Goal: Use online tool/utility: Utilize a website feature to perform a specific function

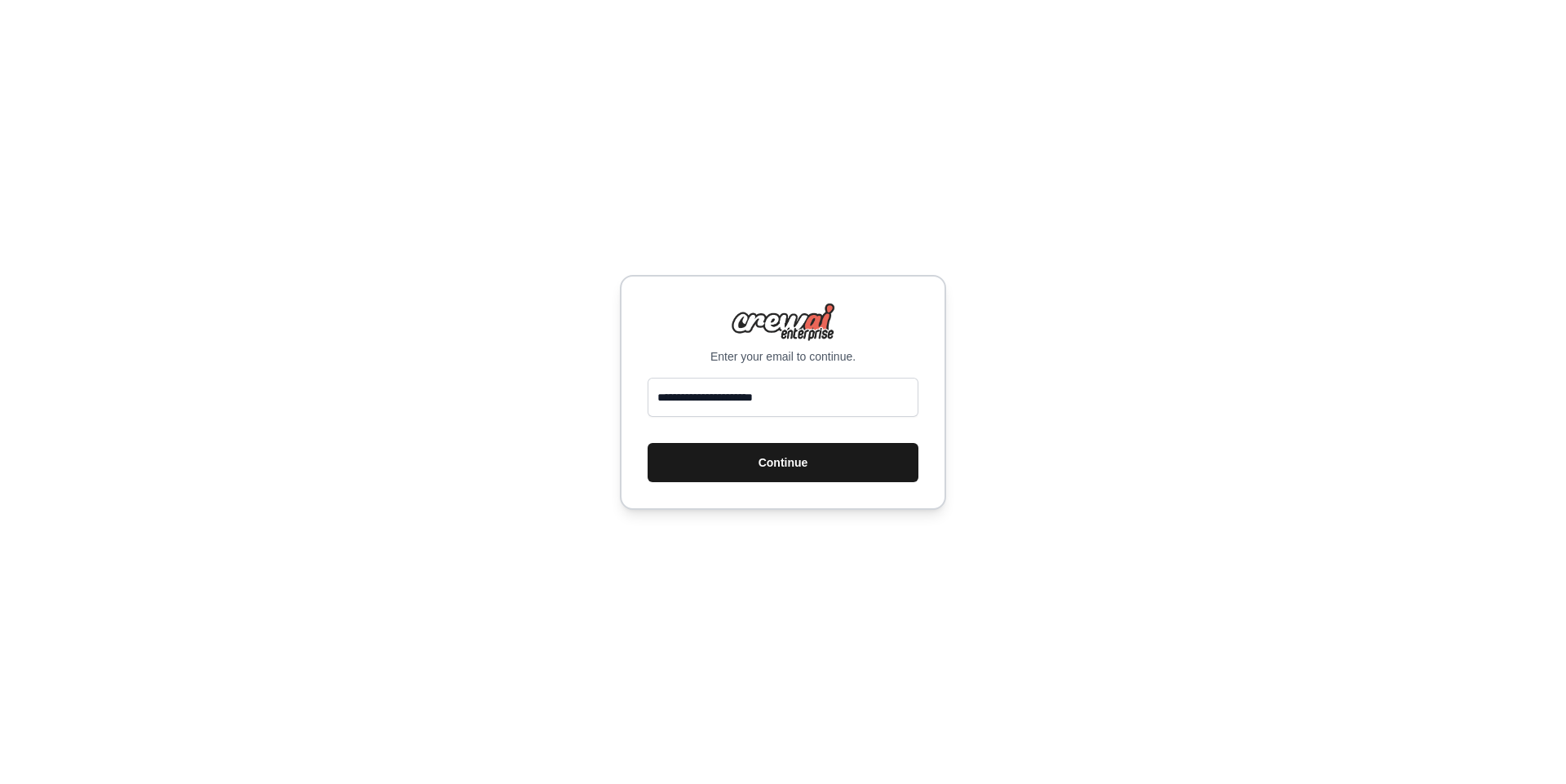
click at [762, 462] on button "Continue" at bounding box center [783, 461] width 271 height 39
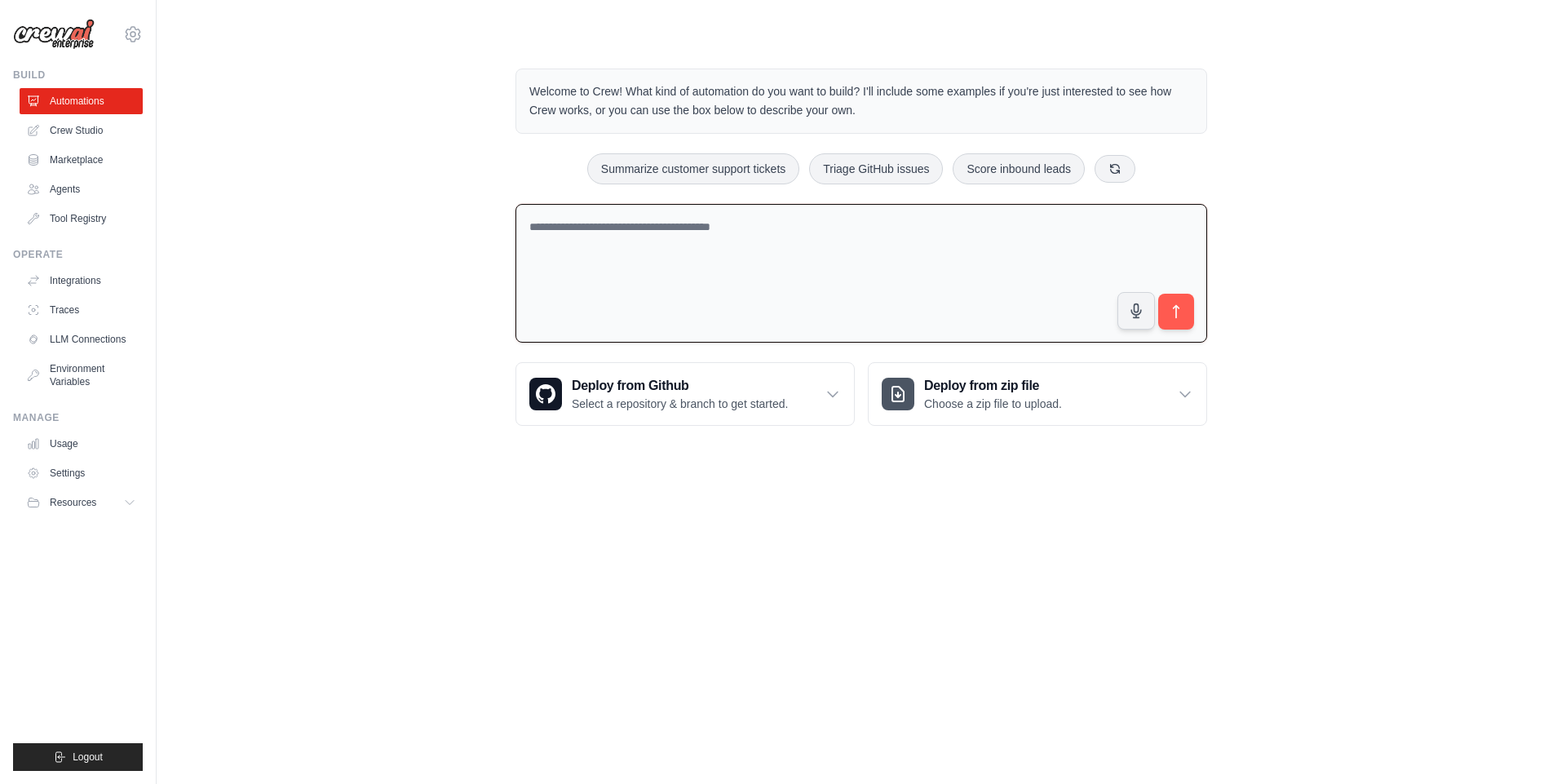
click at [791, 240] on textarea at bounding box center [862, 273] width 692 height 140
click at [115, 128] on link "Crew Studio" at bounding box center [83, 130] width 123 height 26
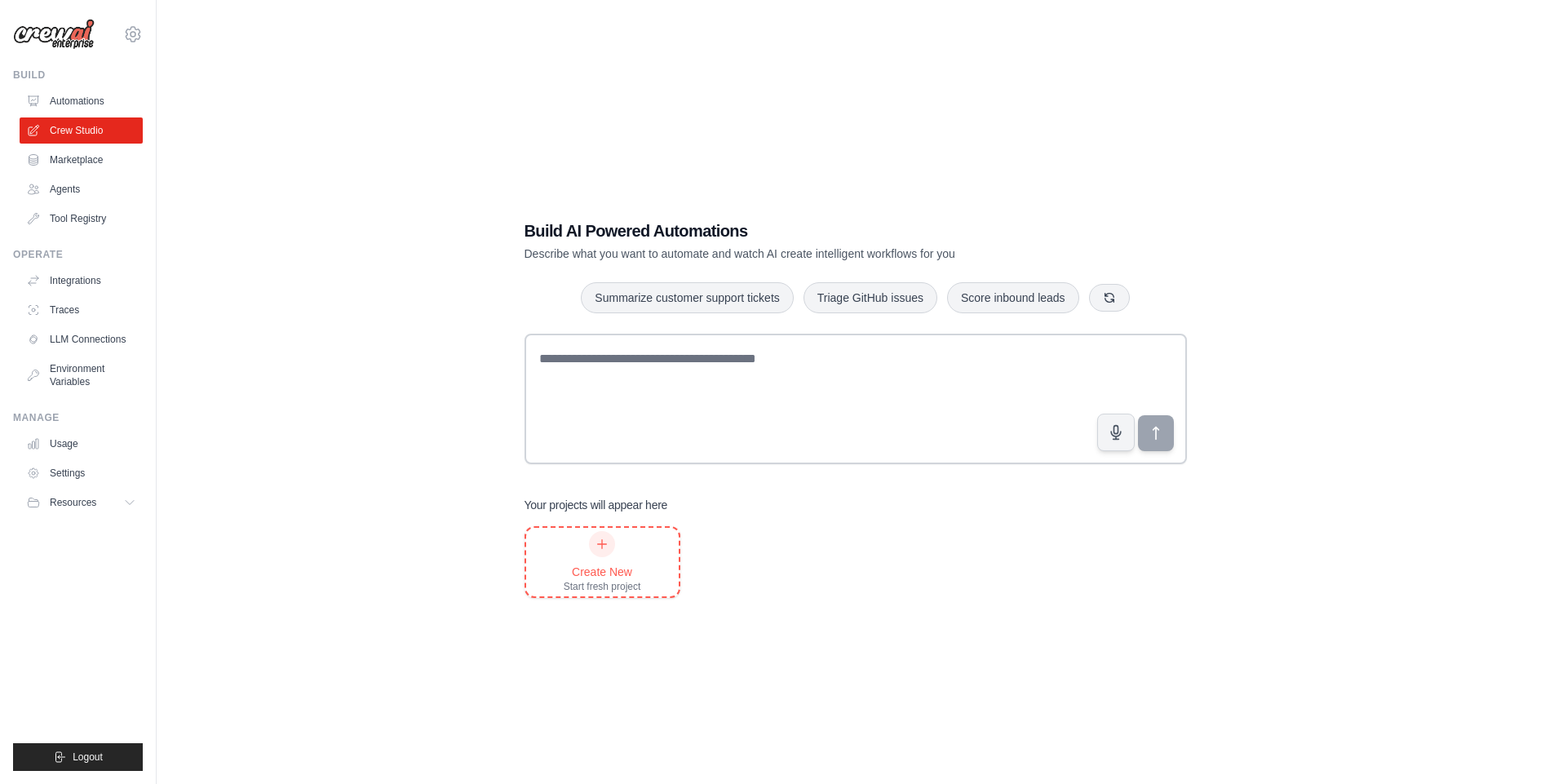
click at [564, 571] on div "Create New" at bounding box center [602, 571] width 78 height 16
click at [623, 601] on div "Build AI Powered Automations Describe what you want to automate and watch AI cr…" at bounding box center [855, 408] width 702 height 430
click at [627, 582] on div "Start fresh project" at bounding box center [602, 586] width 78 height 13
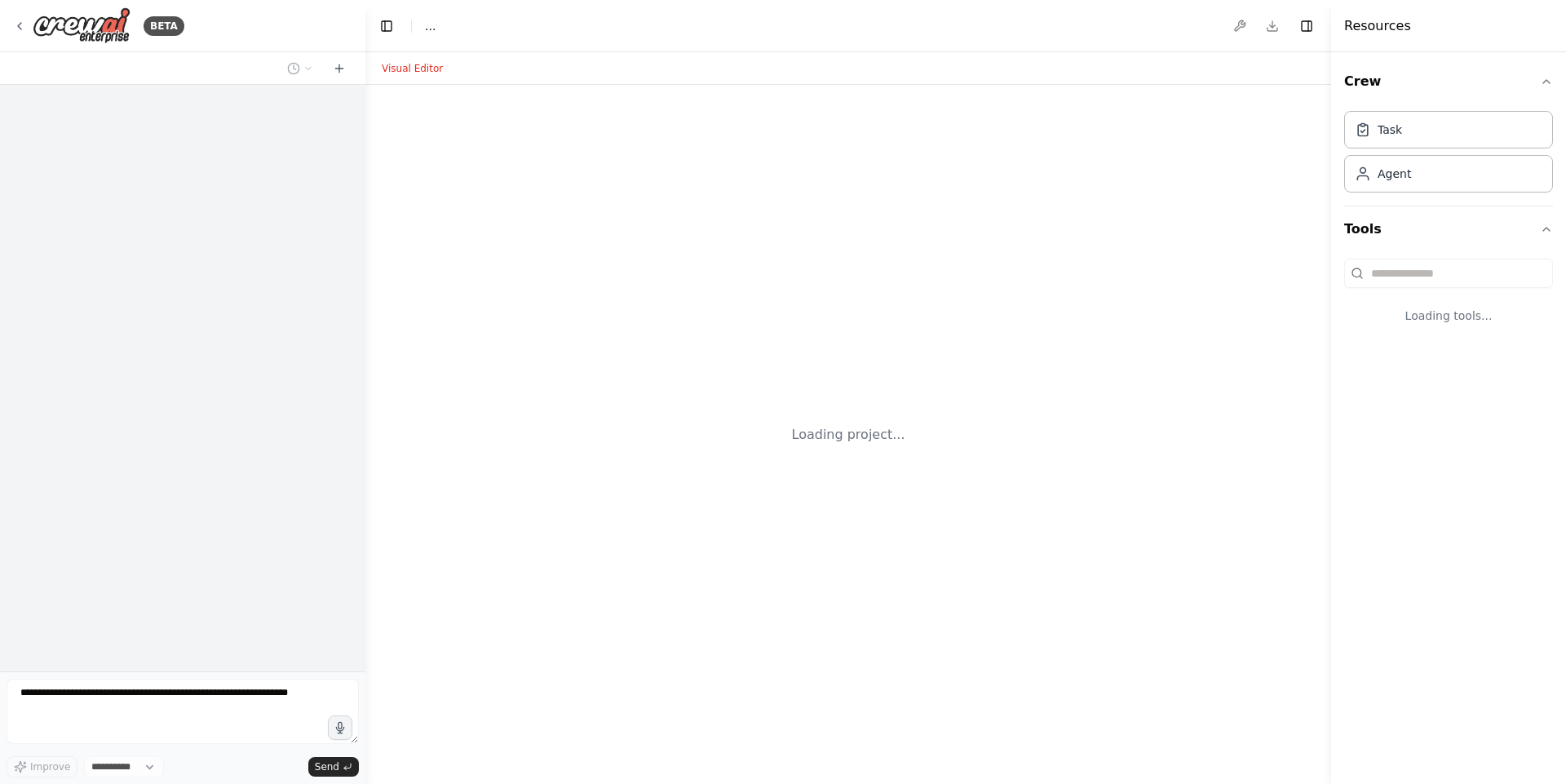
select select "****"
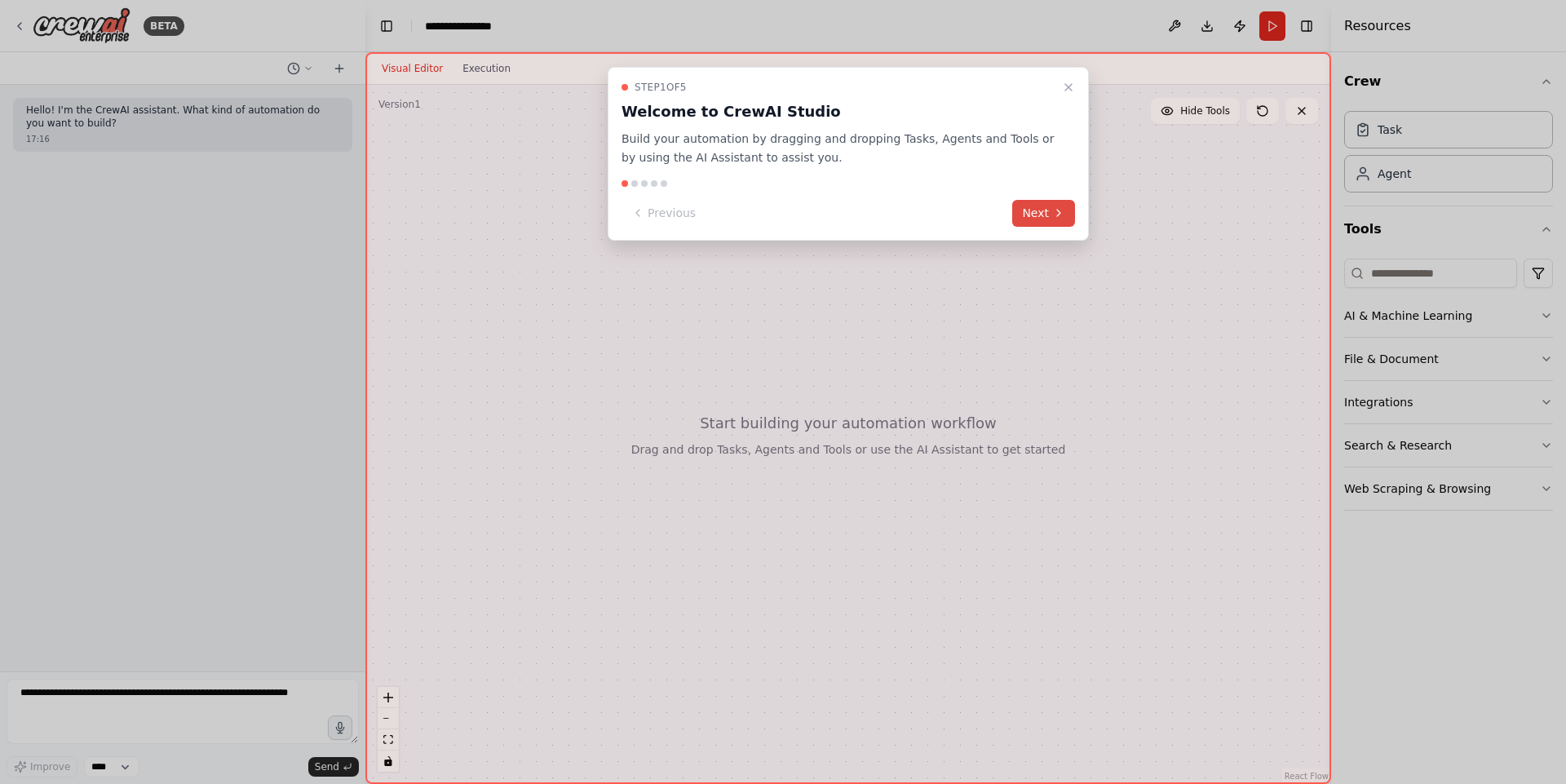
click at [1043, 219] on button "Next" at bounding box center [1043, 213] width 63 height 27
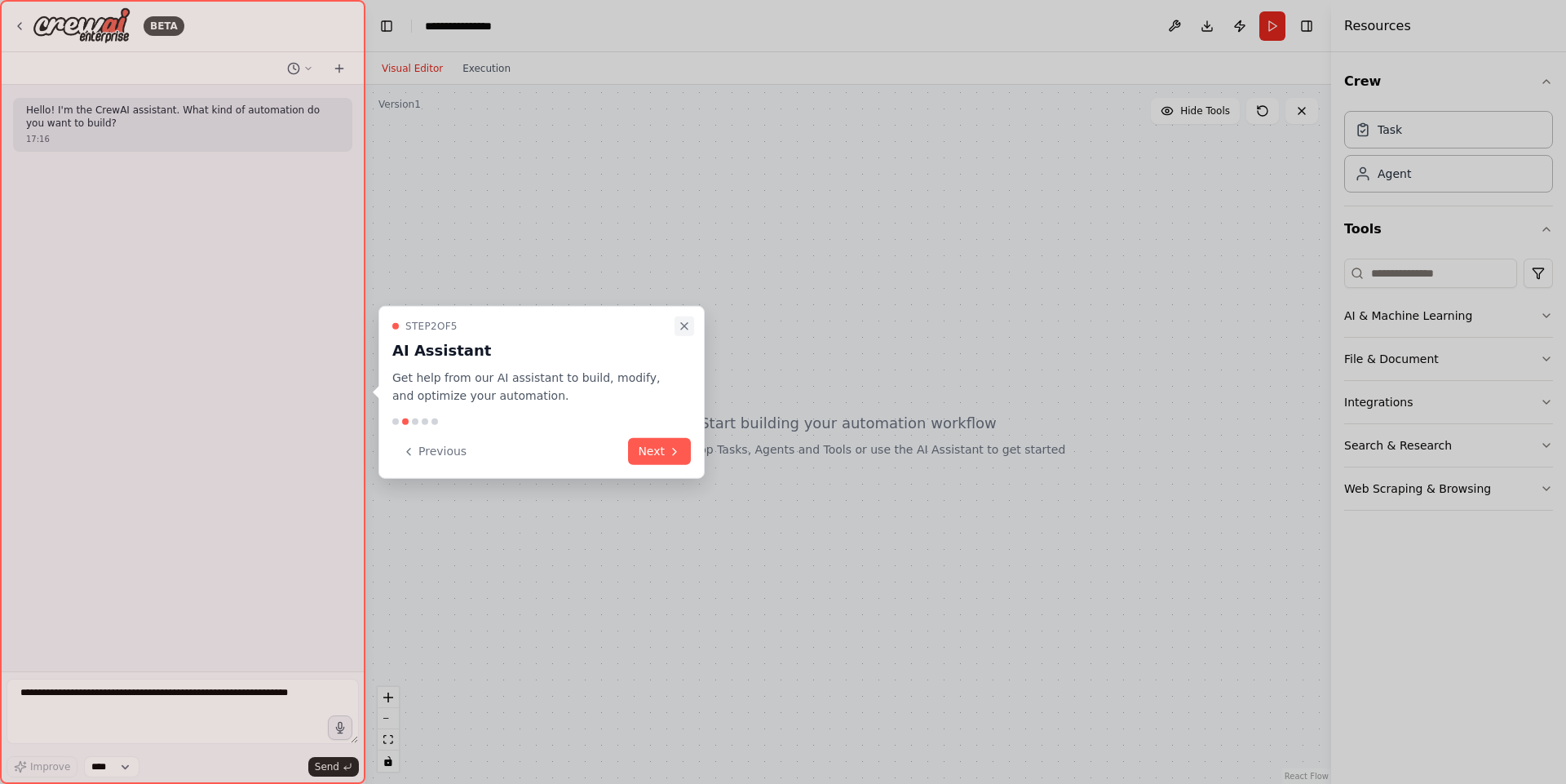
click at [677, 327] on button "Close walkthrough" at bounding box center [684, 325] width 20 height 20
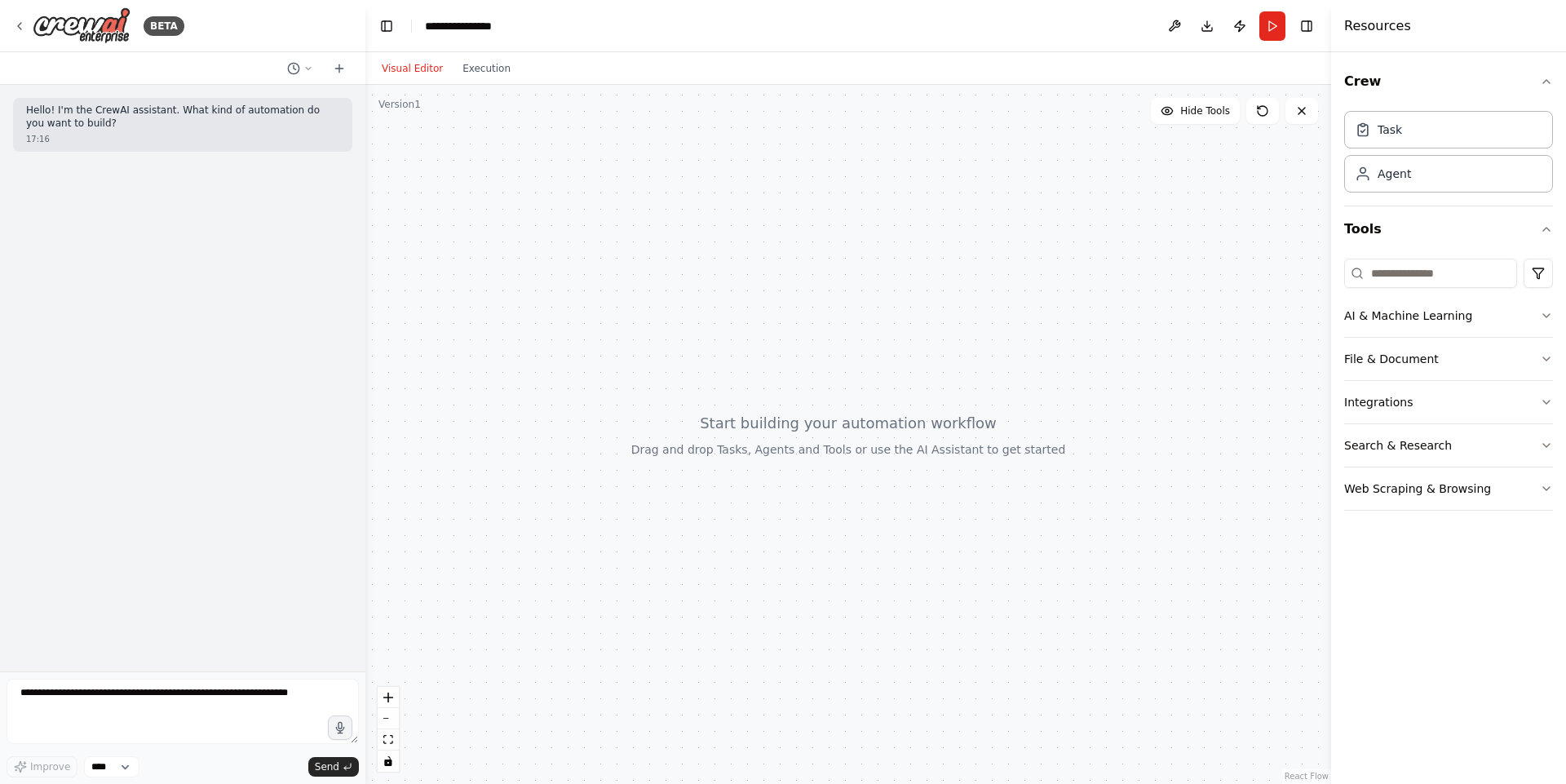
drag, startPoint x: 677, startPoint y: 327, endPoint x: 696, endPoint y: 386, distance: 62.0
click at [696, 386] on div at bounding box center [848, 434] width 965 height 699
click at [22, 35] on div "BETA" at bounding box center [98, 26] width 172 height 37
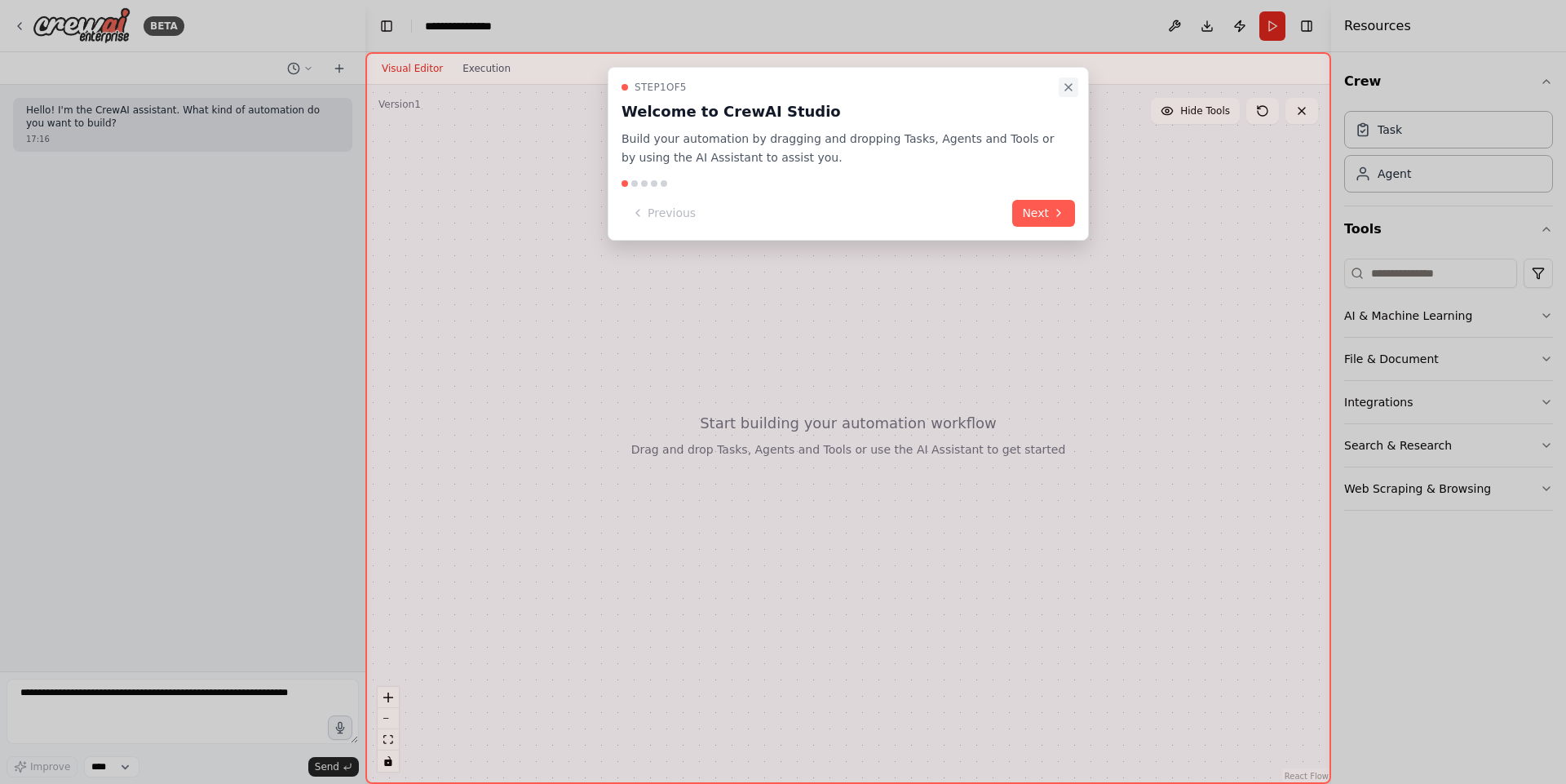
click at [1073, 78] on button "Close walkthrough" at bounding box center [1068, 87] width 20 height 20
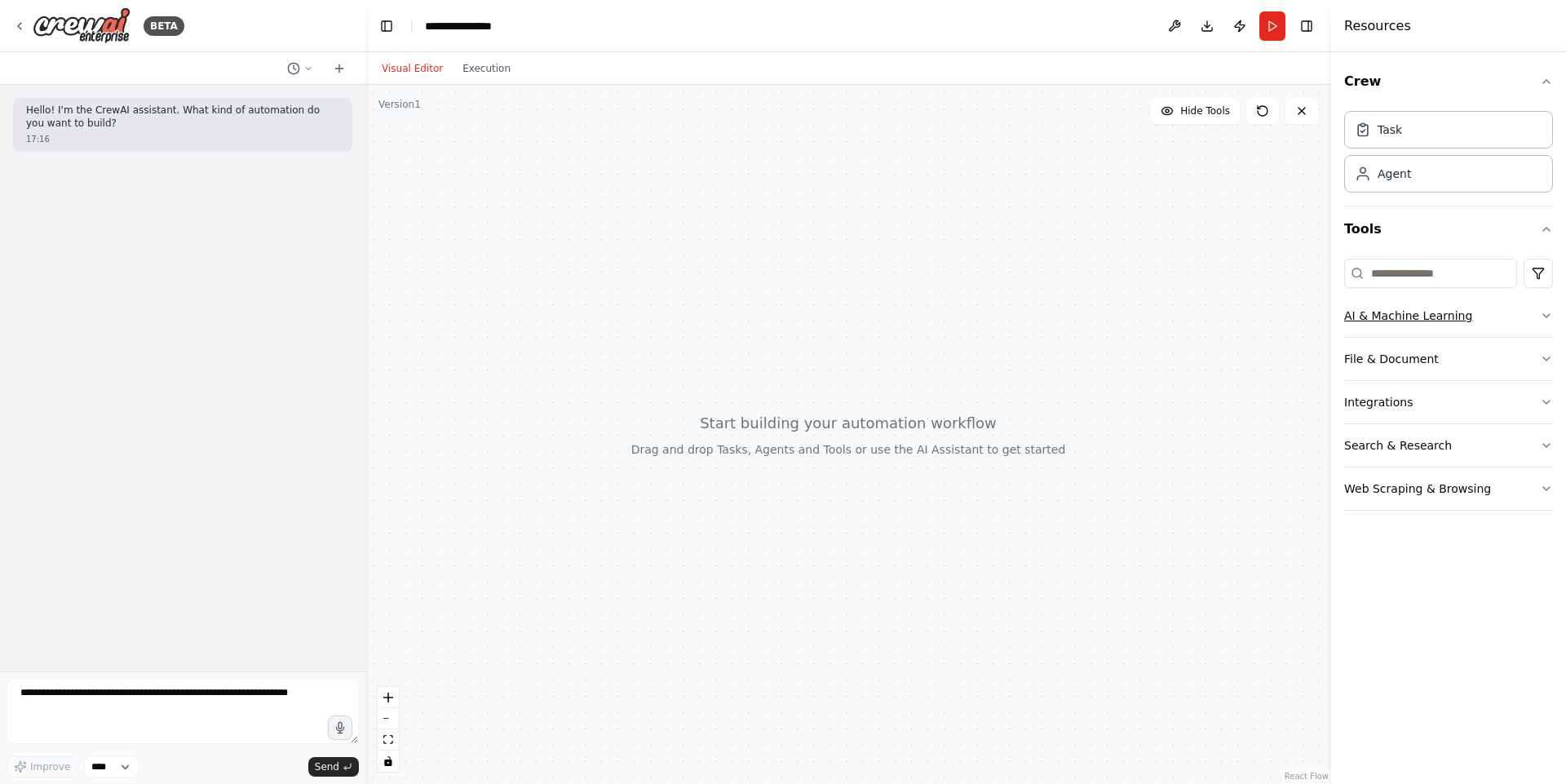
drag, startPoint x: 1402, startPoint y: 310, endPoint x: 1491, endPoint y: 318, distance: 89.4
click at [1491, 318] on button "AI & Machine Learning" at bounding box center [1449, 315] width 209 height 42
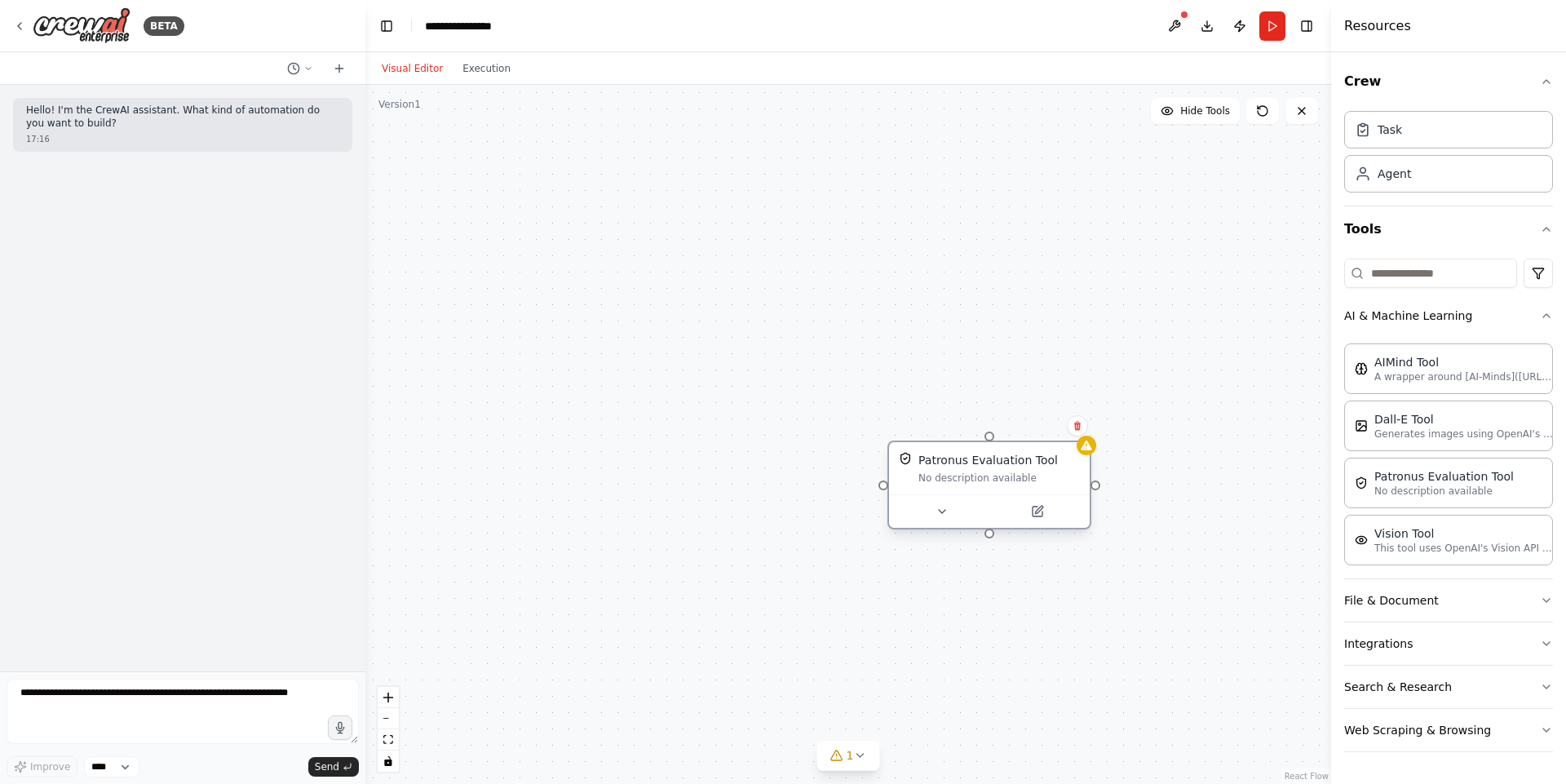
drag, startPoint x: 1129, startPoint y: 530, endPoint x: 921, endPoint y: 464, distance: 218.2
click at [921, 464] on div "Patronus Evaluation Tool No description available" at bounding box center [990, 485] width 204 height 89
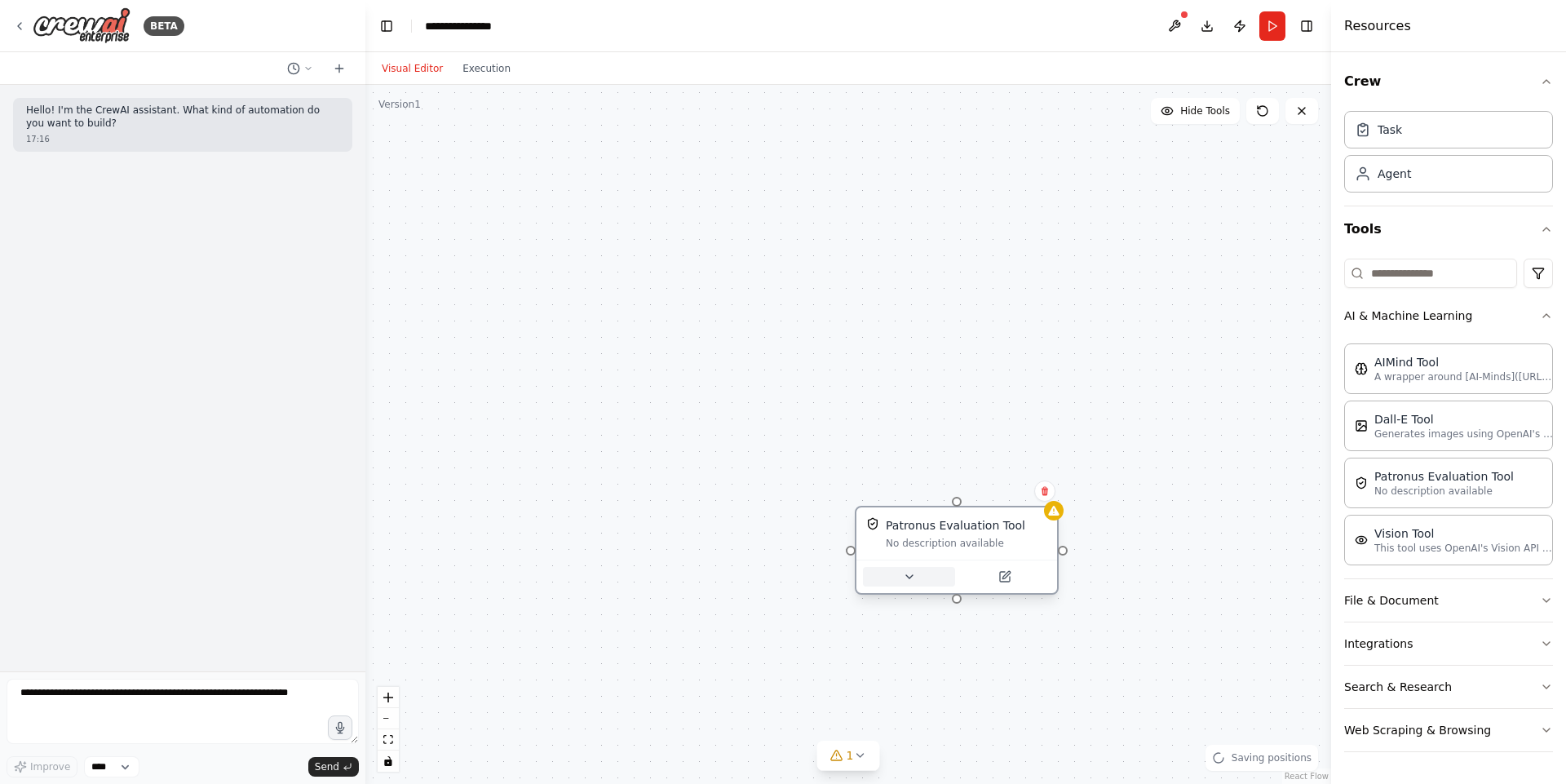
drag, startPoint x: 957, startPoint y: 511, endPoint x: 954, endPoint y: 568, distance: 57.1
click at [954, 568] on div "Patronus Evaluation Tool No description available" at bounding box center [957, 549] width 204 height 89
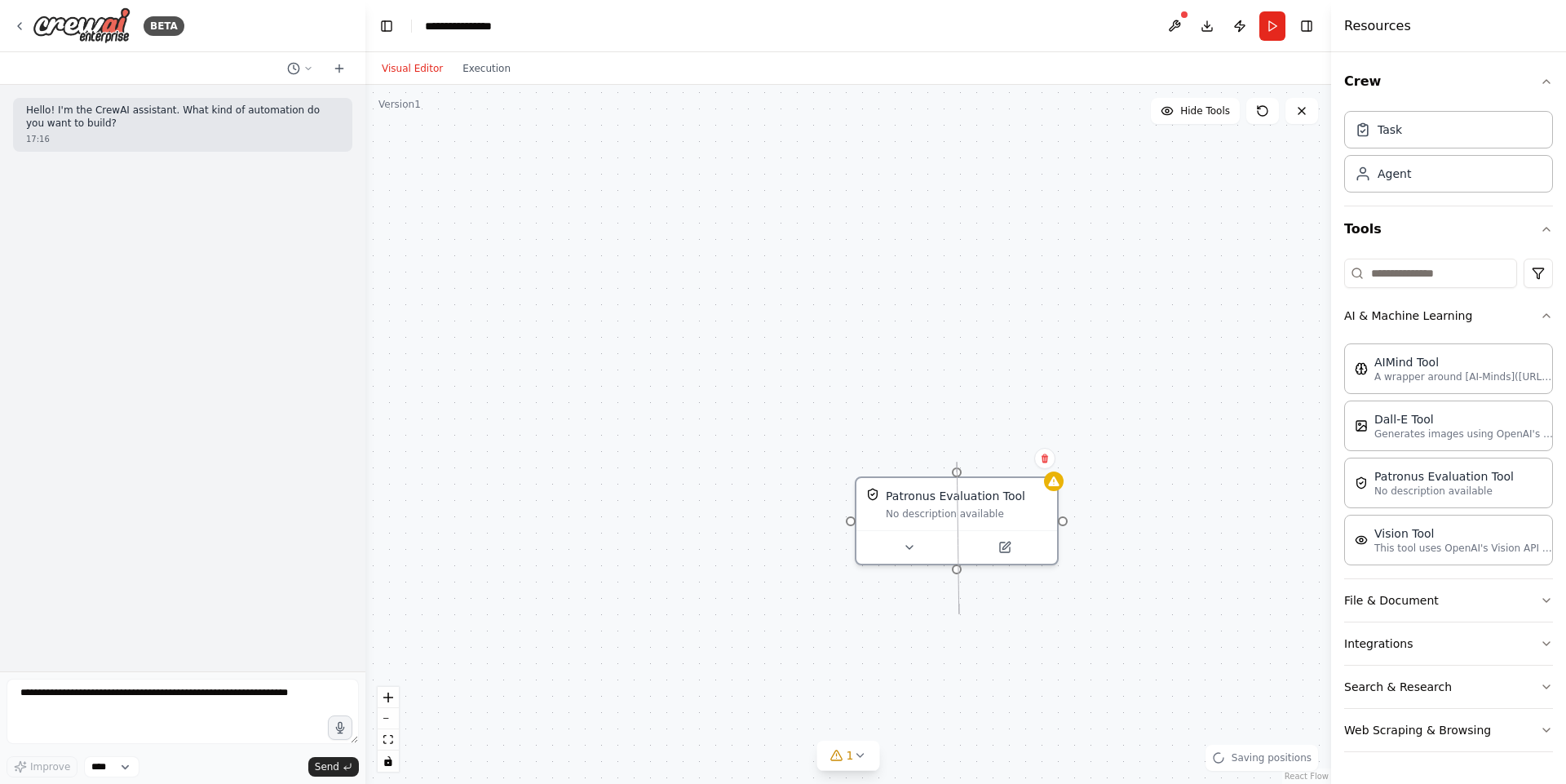
drag, startPoint x: 957, startPoint y: 572, endPoint x: 961, endPoint y: 610, distance: 38.2
click at [961, 610] on div "Patronus Evaluation Tool No description available" at bounding box center [848, 434] width 965 height 699
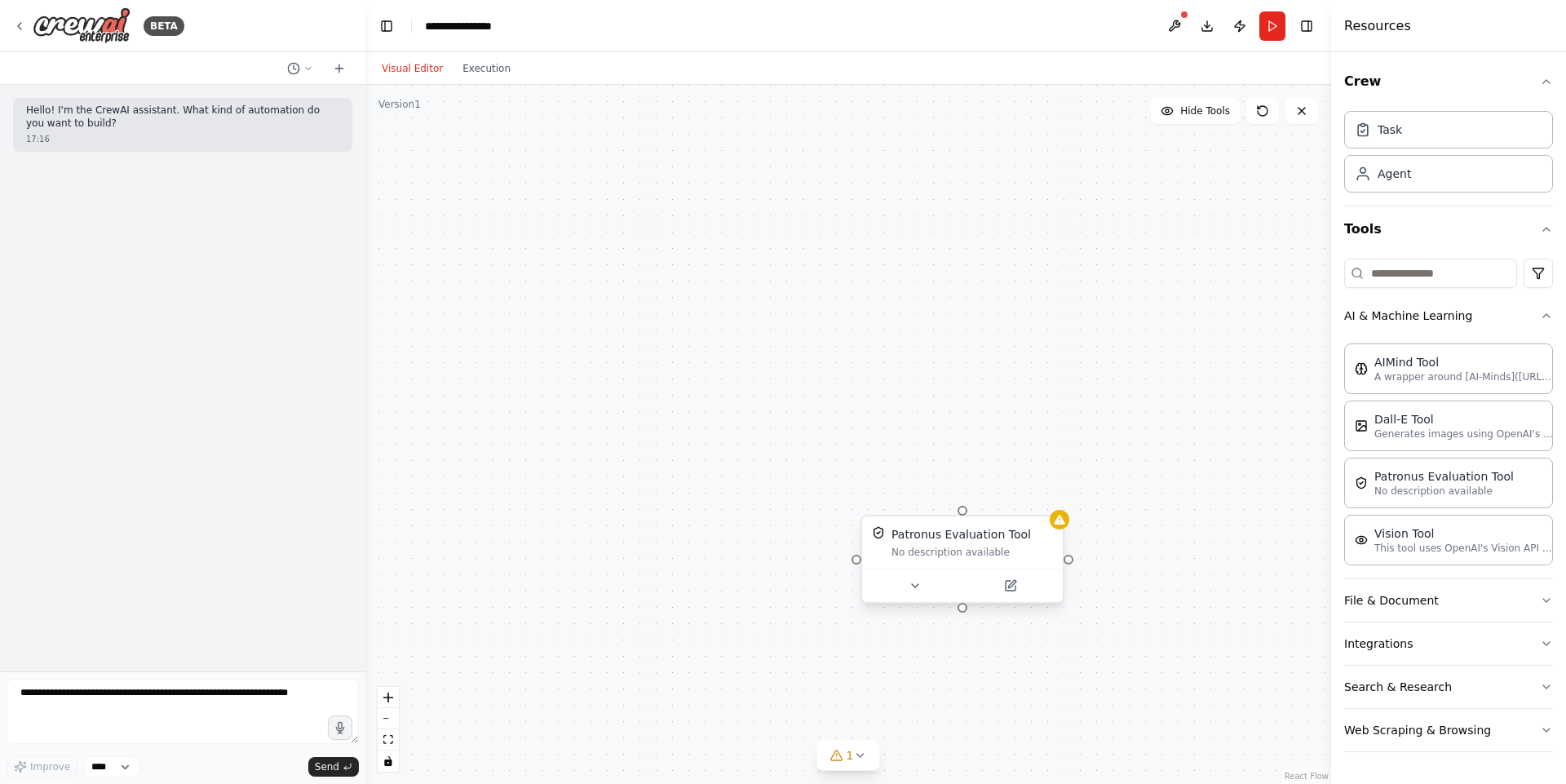
drag, startPoint x: 959, startPoint y: 571, endPoint x: 965, endPoint y: 613, distance: 42.4
click at [965, 613] on div "Patronus Evaluation Tool No description available" at bounding box center [848, 434] width 965 height 699
drag, startPoint x: 963, startPoint y: 611, endPoint x: 1041, endPoint y: 340, distance: 282.0
click at [1041, 340] on div "Patronus Evaluation Tool No description available" at bounding box center [848, 434] width 965 height 699
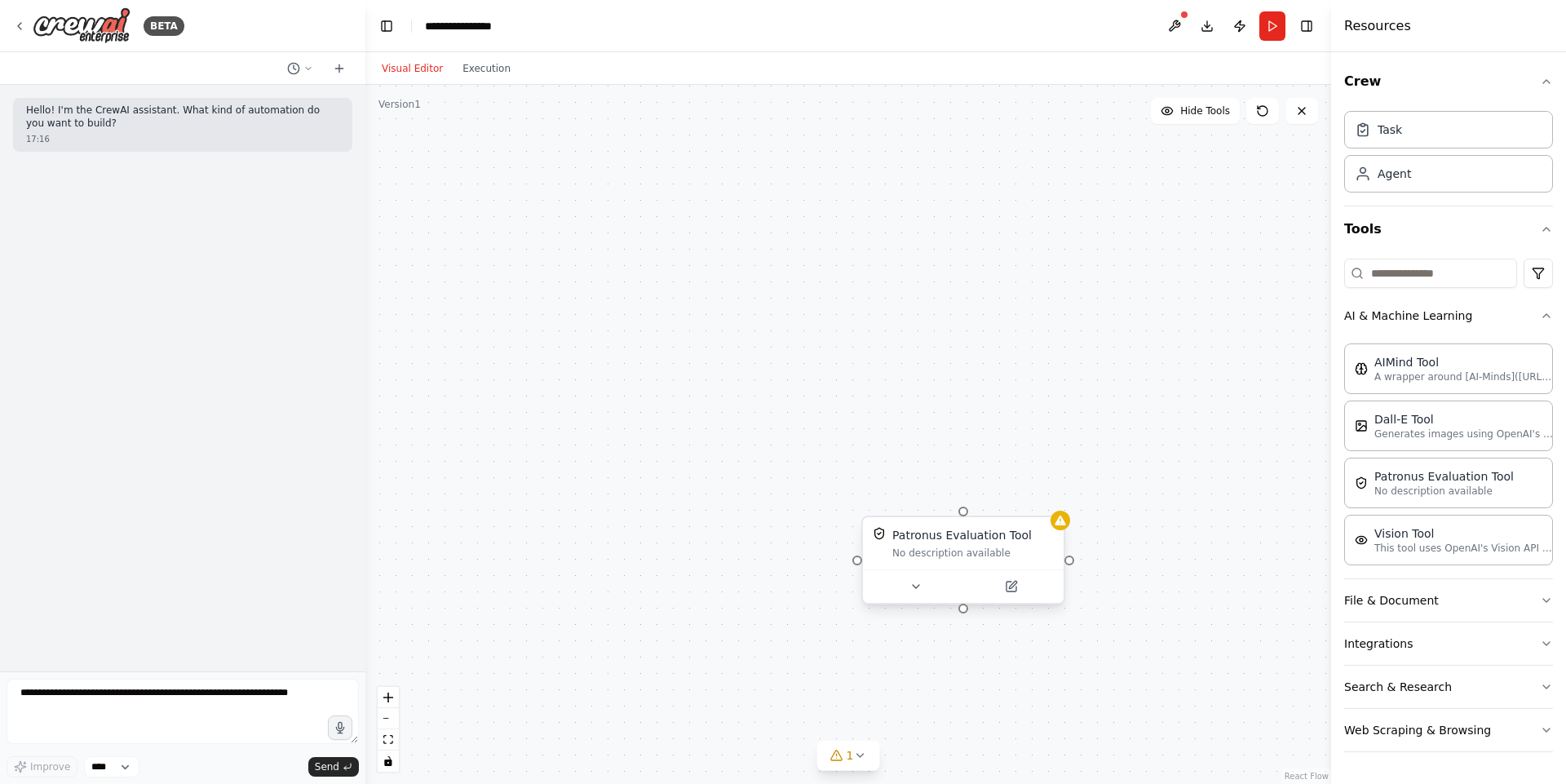
click at [1068, 568] on div "Patronus Evaluation Tool No description available" at bounding box center [848, 434] width 965 height 699
drag, startPoint x: 1072, startPoint y: 560, endPoint x: 1017, endPoint y: 371, distance: 196.8
click at [1022, 371] on div "Patronus Evaluation Tool No description available" at bounding box center [848, 434] width 965 height 699
click at [1490, 646] on button "Integrations" at bounding box center [1449, 643] width 209 height 42
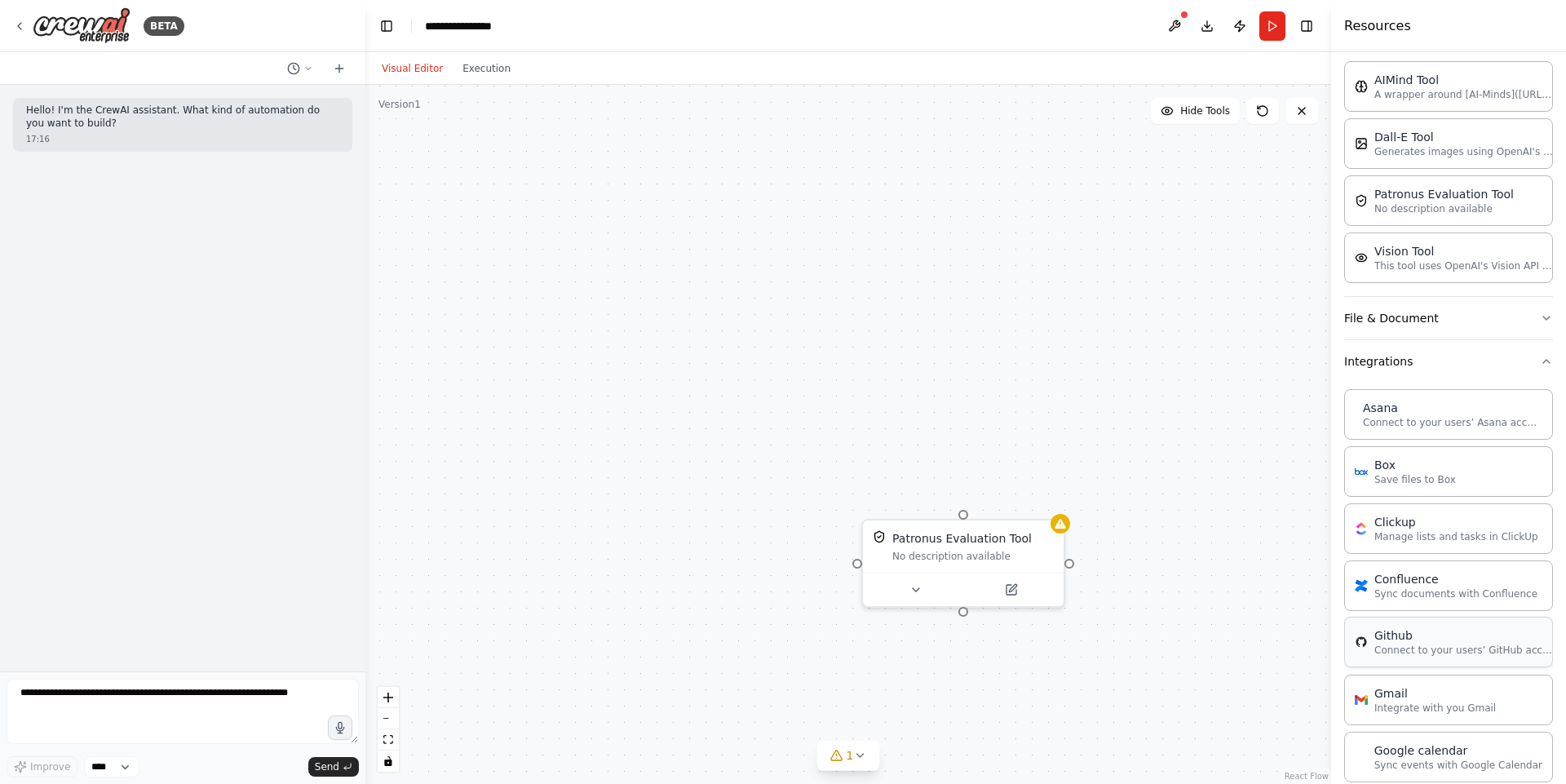
scroll to position [293, 0]
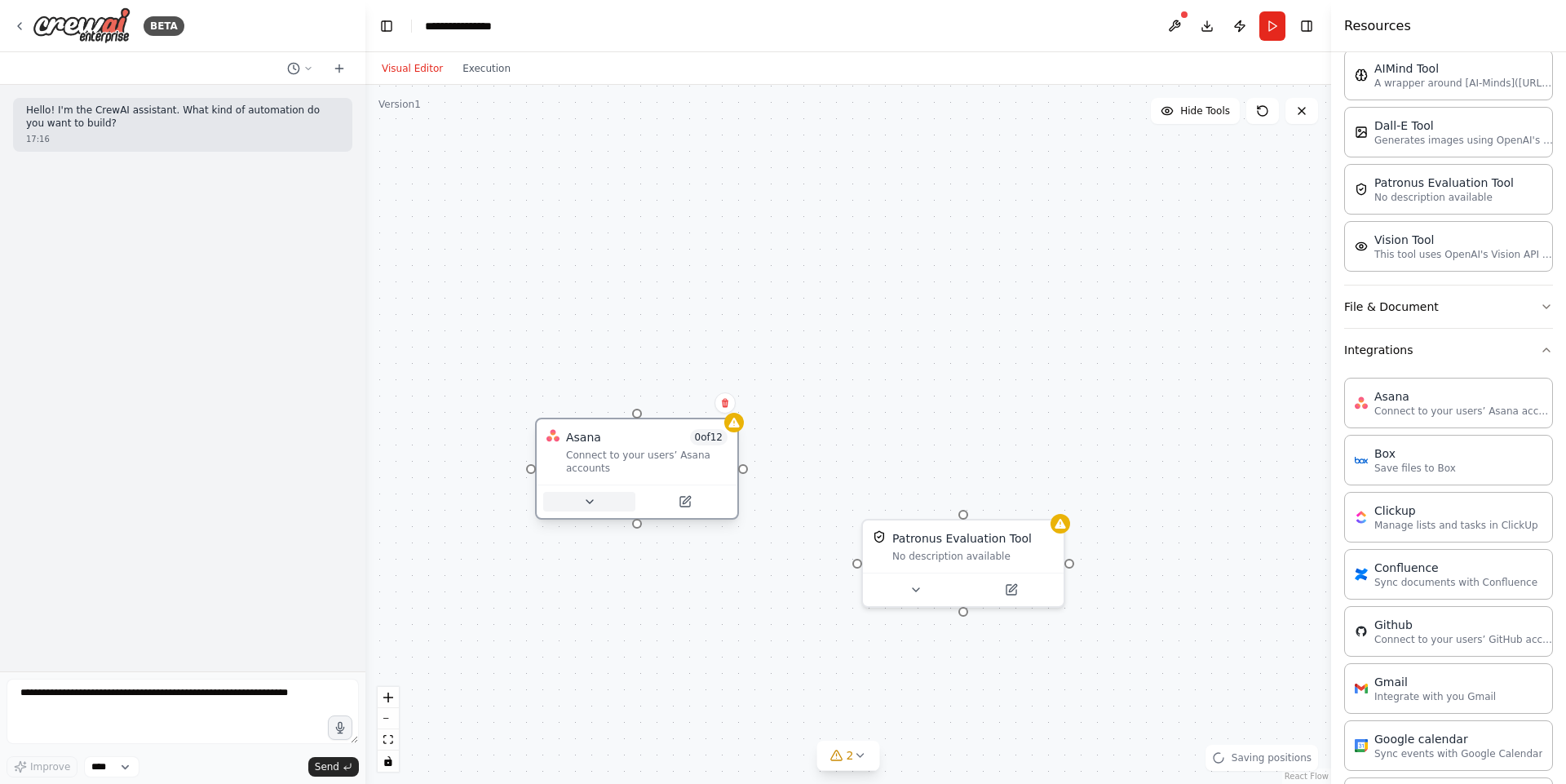
drag, startPoint x: 946, startPoint y: 480, endPoint x: 634, endPoint y: 494, distance: 312.3
click at [634, 494] on div at bounding box center [637, 501] width 187 height 20
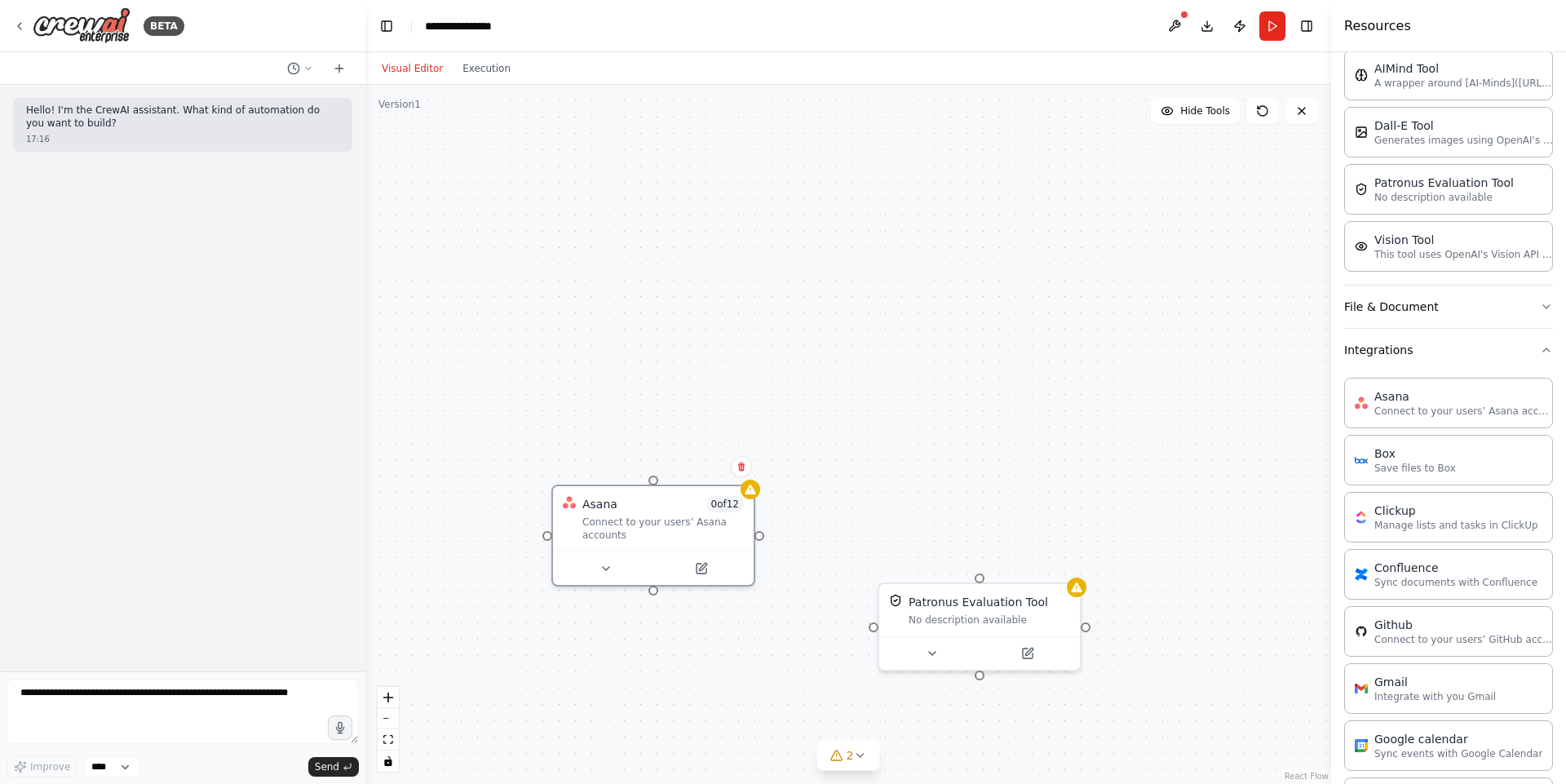
drag, startPoint x: 631, startPoint y: 415, endPoint x: 642, endPoint y: 479, distance: 64.9
click at [642, 479] on div "Patronus Evaluation Tool No description available Asana 0 of 12 Connect to your…" at bounding box center [848, 434] width 965 height 699
drag, startPoint x: 753, startPoint y: 536, endPoint x: 978, endPoint y: 664, distance: 258.9
click at [978, 664] on div "Patronus Evaluation Tool No description available Asana 0 of 12 Connect to your…" at bounding box center [865, 540] width 965 height 699
drag, startPoint x: 651, startPoint y: 585, endPoint x: 915, endPoint y: 657, distance: 273.6
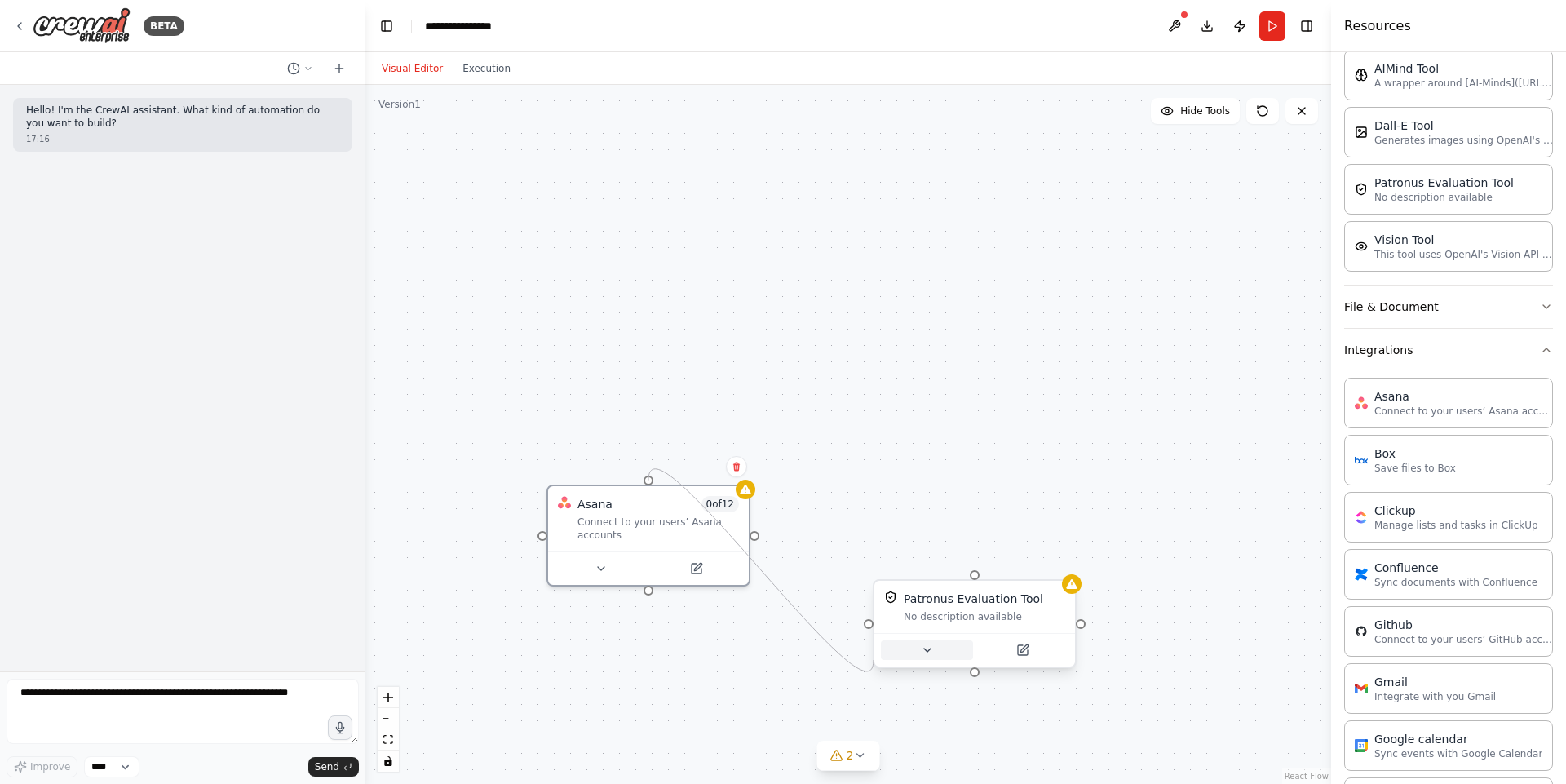
click at [914, 658] on div "Patronus Evaluation Tool No description available Asana 0 of 12 Connect to your…" at bounding box center [865, 540] width 965 height 699
click at [594, 561] on icon at bounding box center [601, 565] width 13 height 13
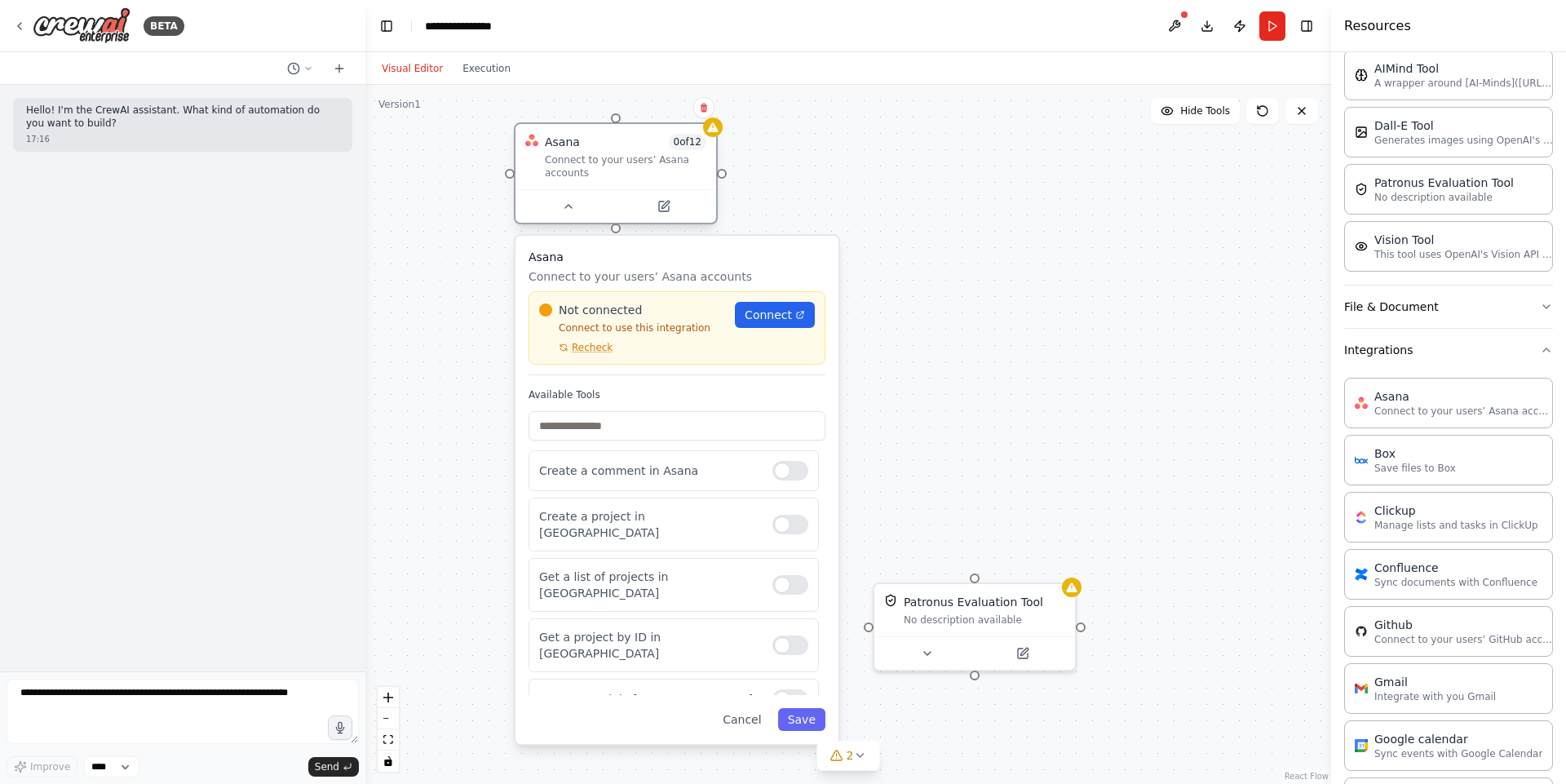
drag, startPoint x: 632, startPoint y: 543, endPoint x: 601, endPoint y: 187, distance: 357.3
click at [601, 187] on div "Asana 0 of 12 Connect to your users’ Asana accounts" at bounding box center [616, 157] width 201 height 66
click at [795, 522] on div at bounding box center [790, 524] width 36 height 20
click at [785, 496] on div "Create a comment in Asana Create a project in [GEOGRAPHIC_DATA] Get a list of p…" at bounding box center [677, 573] width 297 height 245
click at [777, 480] on div at bounding box center [790, 470] width 36 height 20
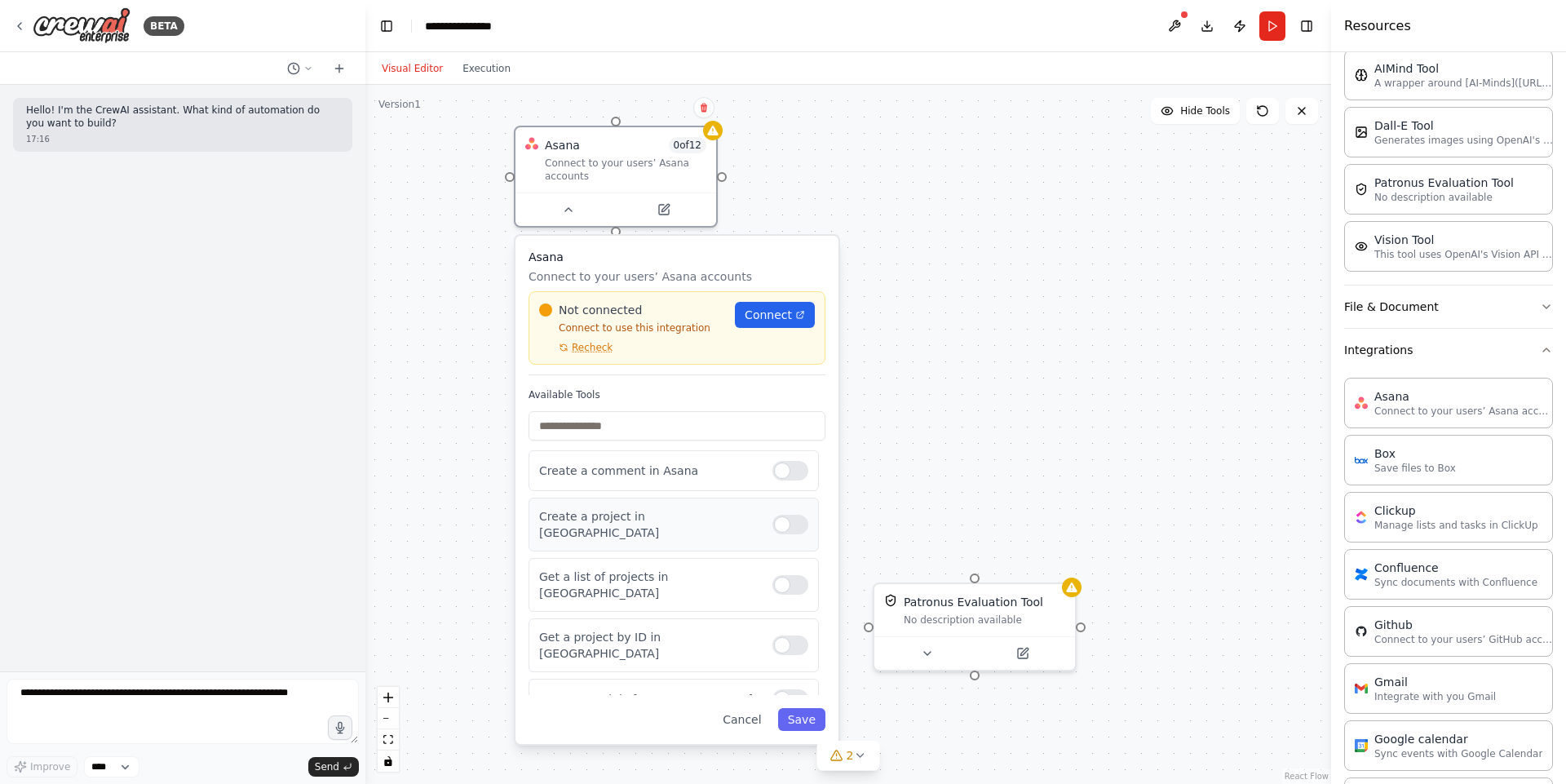
click at [772, 517] on div at bounding box center [790, 524] width 36 height 20
click at [780, 575] on div at bounding box center [790, 585] width 36 height 20
click at [1085, 549] on div "Patronus Evaluation Tool No description available Asana 0 of 12 Connect to your…" at bounding box center [848, 434] width 965 height 699
drag, startPoint x: 997, startPoint y: 634, endPoint x: 1109, endPoint y: 383, distance: 274.9
click at [1109, 383] on div "Patronus Evaluation Tool No description available" at bounding box center [1089, 378] width 204 height 89
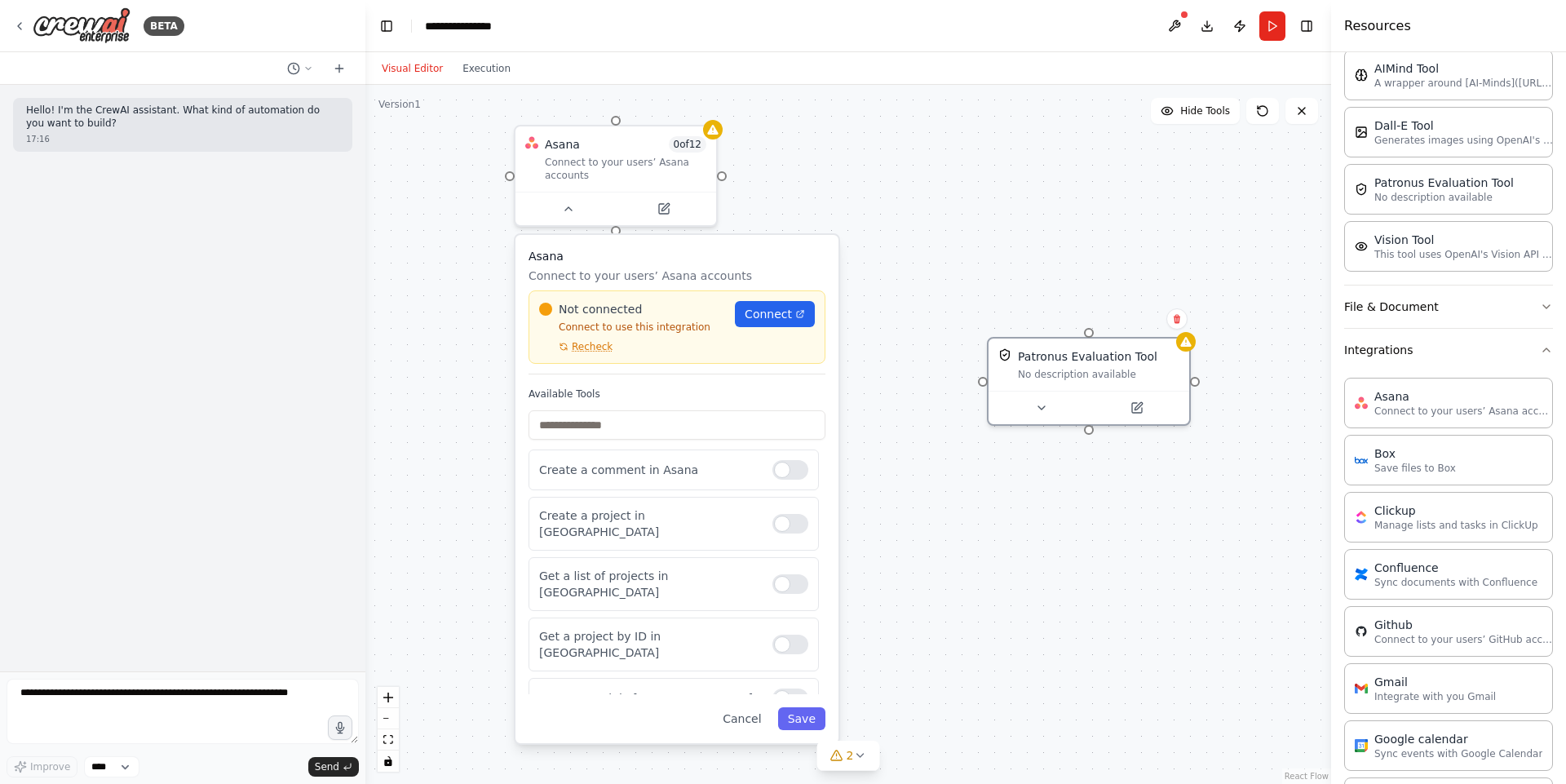
click at [1070, 279] on div "Patronus Evaluation Tool No description available Asana 0 of 12 Connect to your…" at bounding box center [848, 434] width 965 height 699
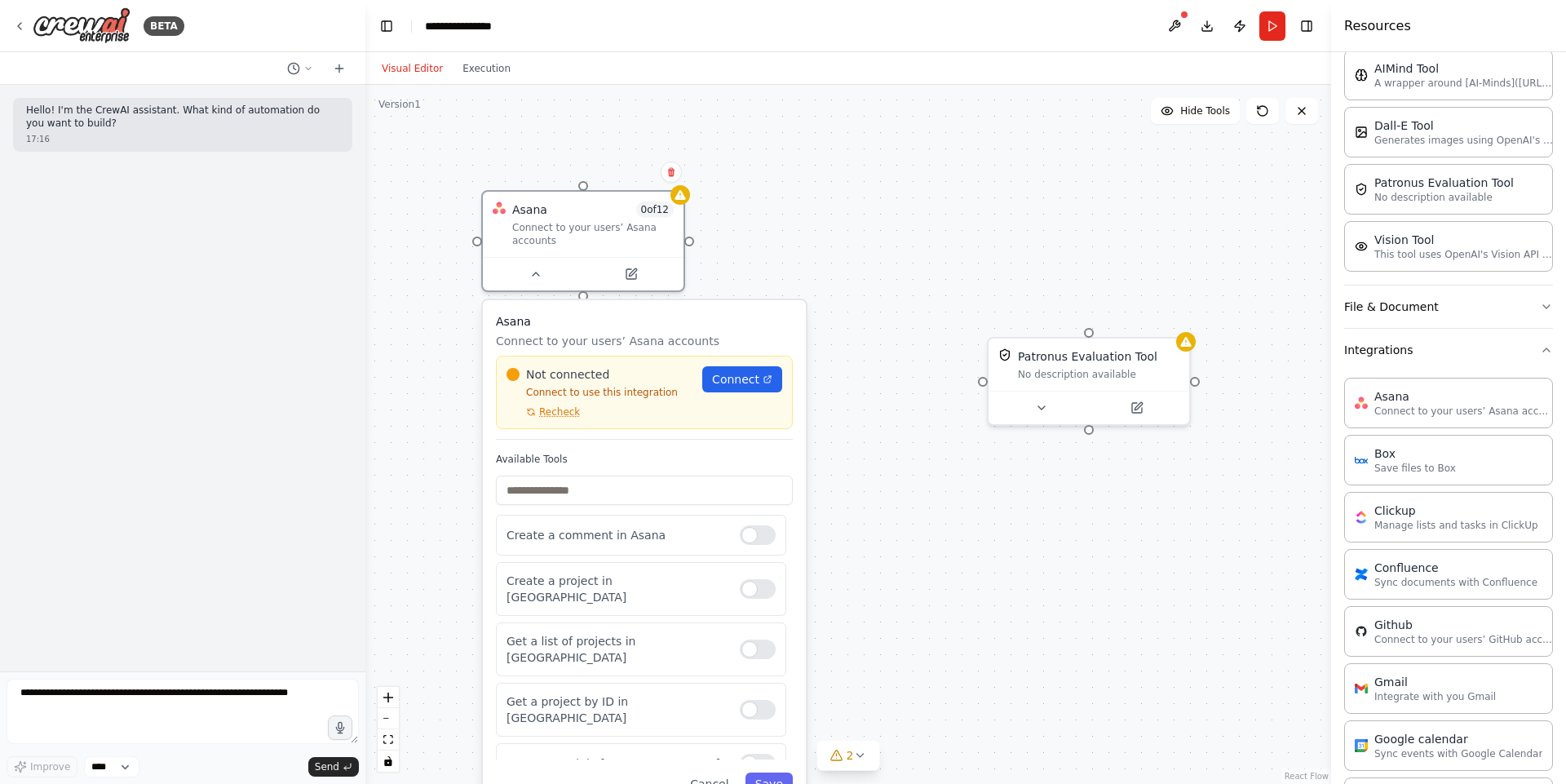
drag, startPoint x: 711, startPoint y: 280, endPoint x: 614, endPoint y: 456, distance: 201.0
click at [614, 349] on p "Connect to your users’ Asana accounts" at bounding box center [645, 341] width 297 height 16
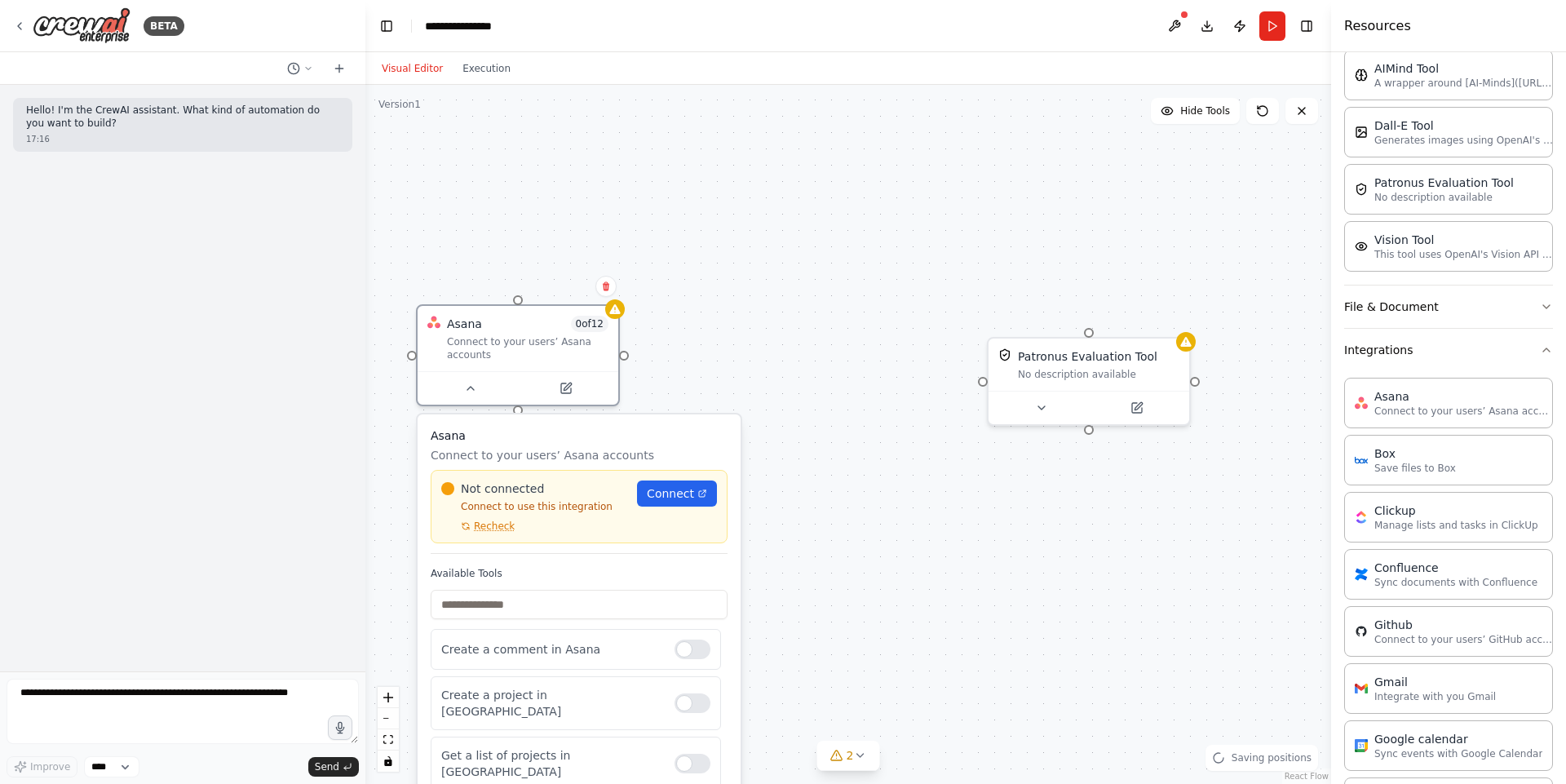
click at [819, 403] on div "Patronus Evaluation Tool No description available Asana 0 of 12 Connect to your…" at bounding box center [848, 434] width 965 height 699
click at [1449, 347] on button "Integrations" at bounding box center [1449, 349] width 209 height 42
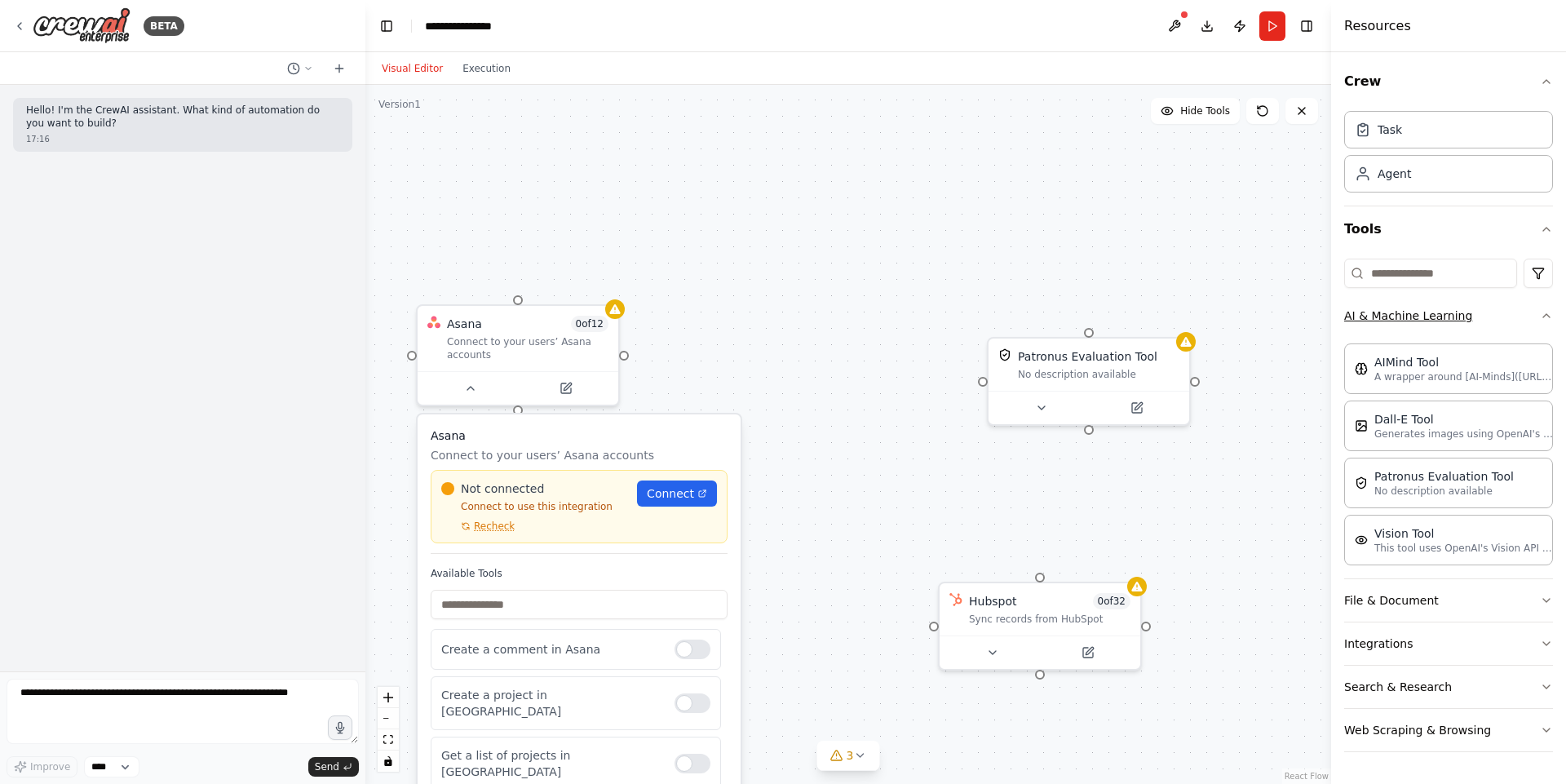
click at [1483, 311] on button "AI & Machine Learning" at bounding box center [1449, 315] width 209 height 42
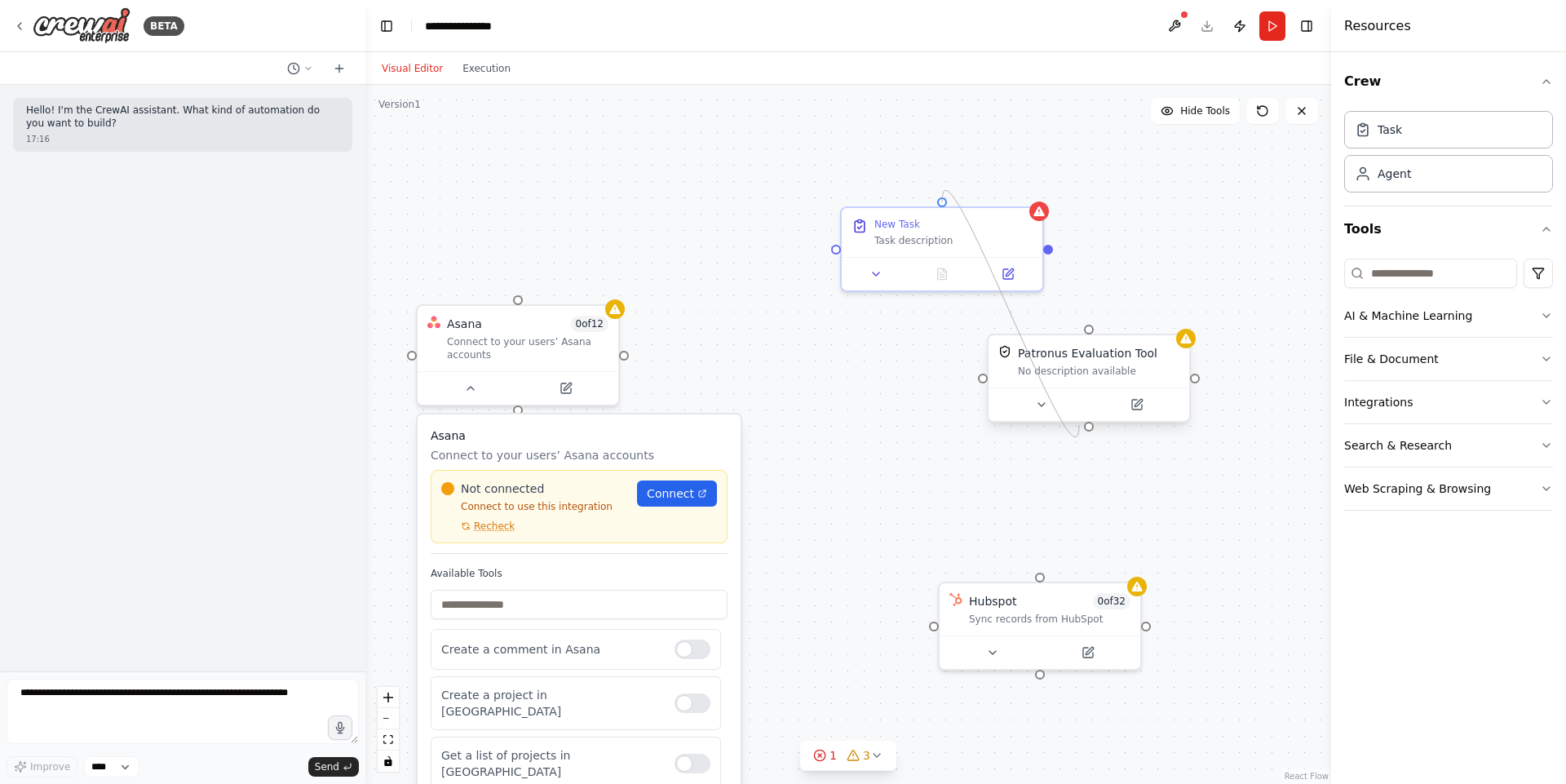
drag, startPoint x: 940, startPoint y: 202, endPoint x: 1097, endPoint y: 421, distance: 269.5
click at [1094, 422] on div "Patronus Evaluation Tool No description available Asana 0 of 12 Connect to your…" at bounding box center [865, 539] width 965 height 699
click at [1040, 204] on icon at bounding box center [1039, 207] width 10 height 9
click at [1049, 248] on div at bounding box center [1047, 246] width 9 height 9
drag, startPoint x: 1049, startPoint y: 248, endPoint x: 1084, endPoint y: 332, distance: 91.0
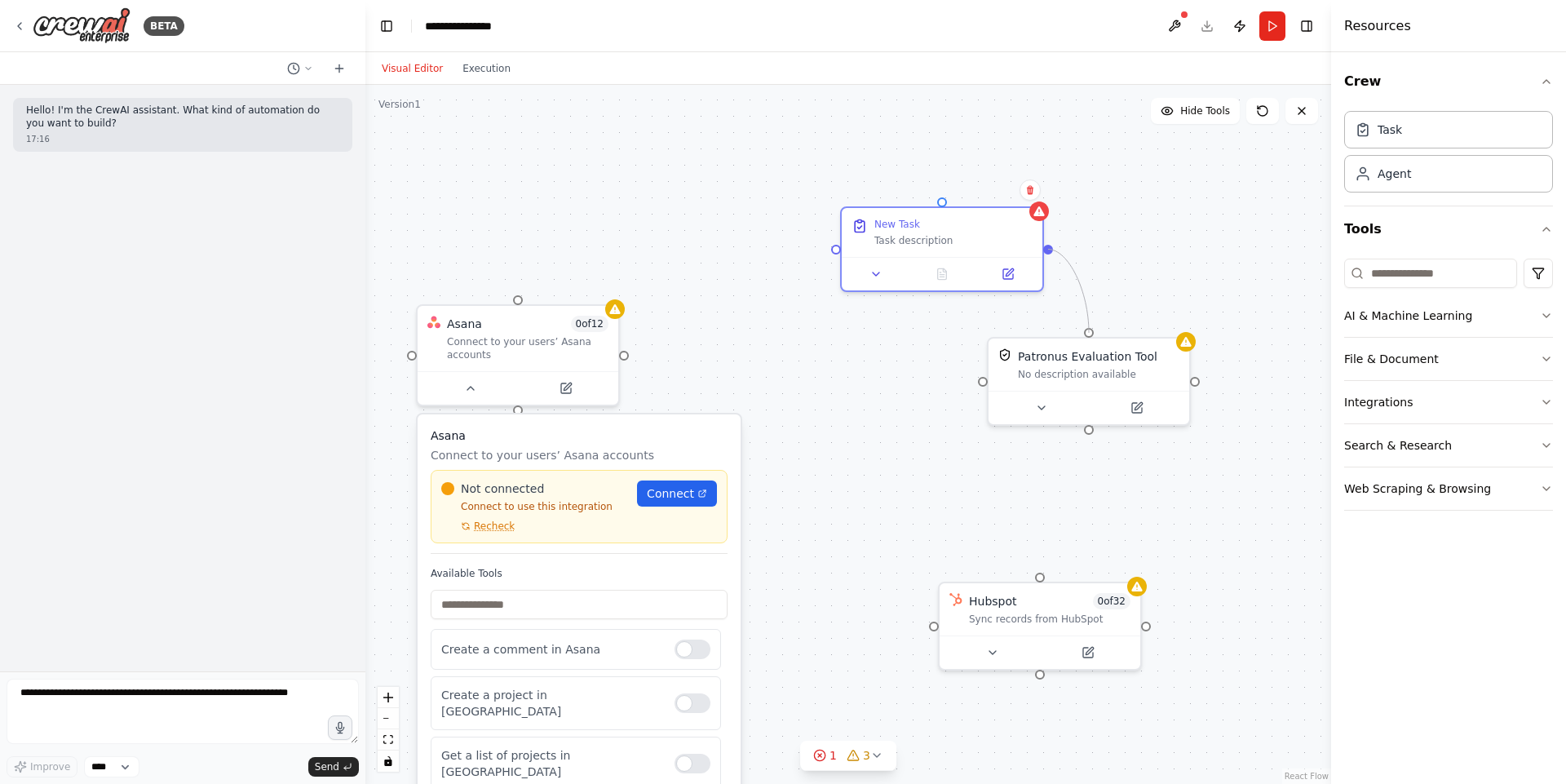
click at [1084, 332] on div "Patronus Evaluation Tool No description available Asana 0 of 12 Connect to your…" at bounding box center [848, 434] width 965 height 699
drag, startPoint x: 834, startPoint y: 249, endPoint x: 520, endPoint y: 400, distance: 348.4
click at [523, 411] on div "Patronus Evaluation Tool No description available Asana 0 of 12 Connect to your…" at bounding box center [848, 434] width 965 height 699
drag, startPoint x: 940, startPoint y: 198, endPoint x: 1090, endPoint y: 323, distance: 195.3
click at [1090, 323] on div "Patronus Evaluation Tool No description available Asana 0 of 12 Connect to your…" at bounding box center [848, 434] width 965 height 699
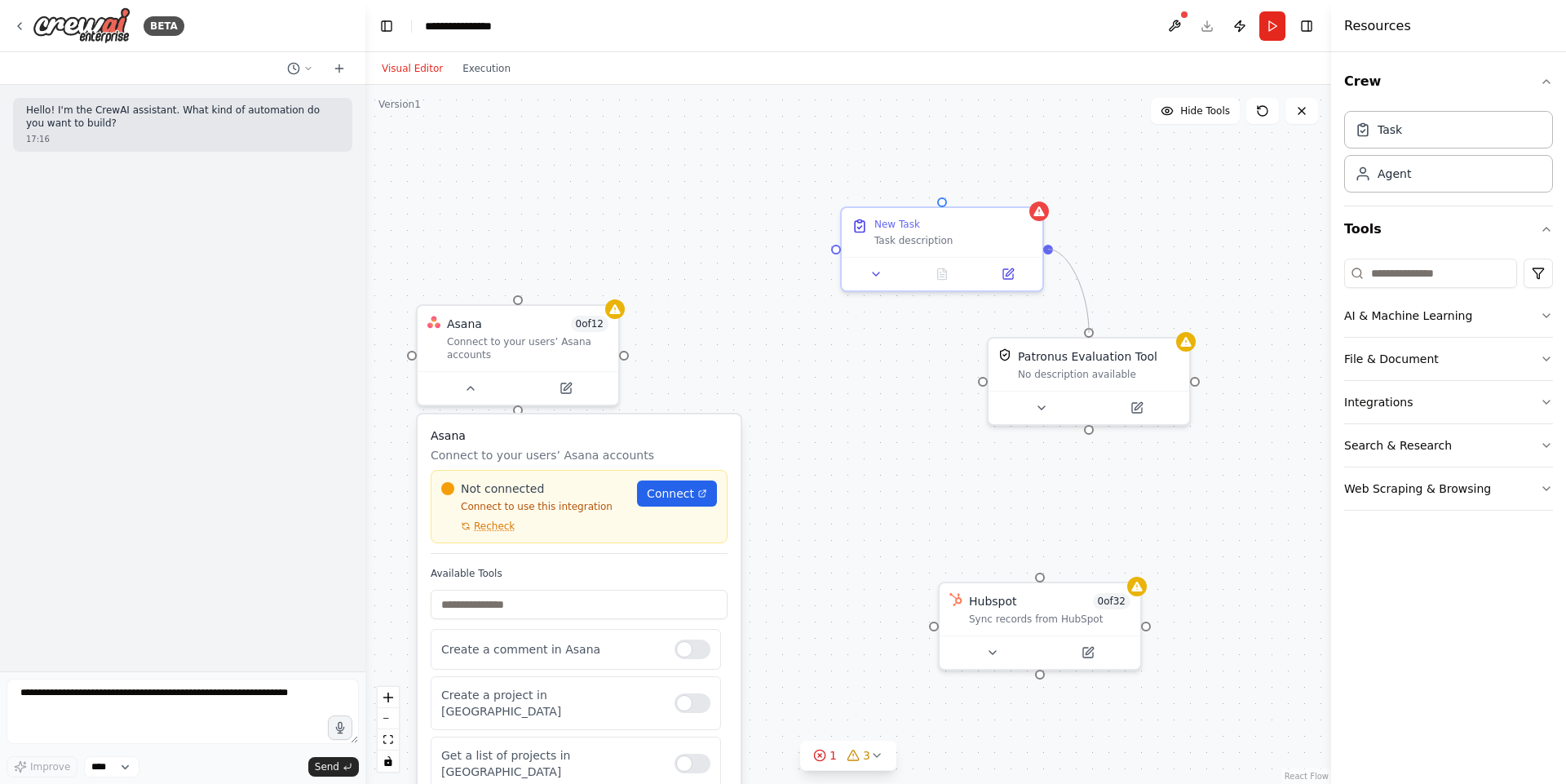
drag, startPoint x: 1086, startPoint y: 329, endPoint x: 1048, endPoint y: 256, distance: 82.3
click at [1048, 256] on div "Patronus Evaluation Tool No description available Asana 0 of 12 Connect to your…" at bounding box center [848, 434] width 965 height 699
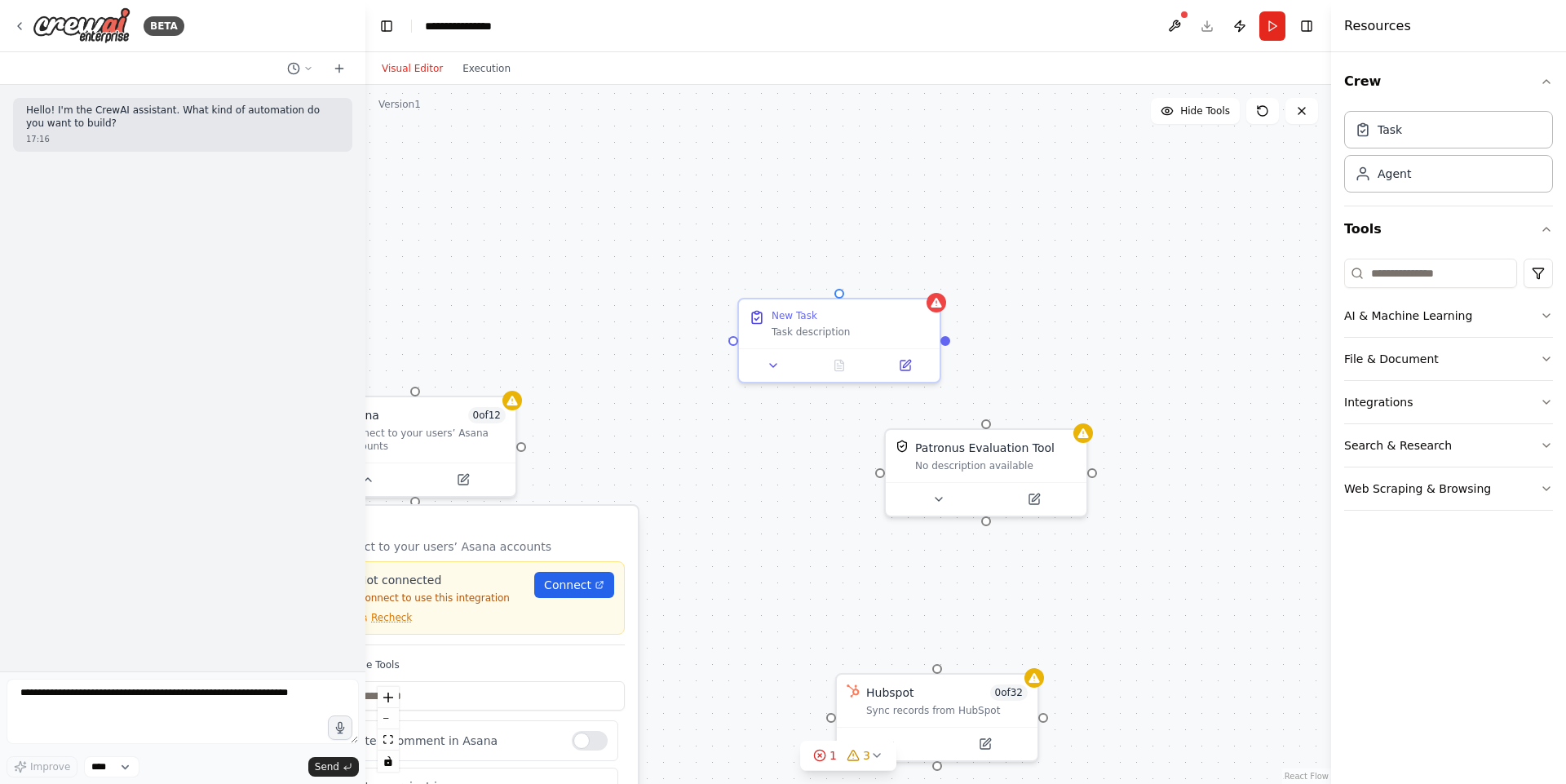
drag, startPoint x: 1028, startPoint y: 490, endPoint x: 920, endPoint y: 569, distance: 133.8
click at [921, 572] on div "Patronus Evaluation Tool No description available Asana 0 of 12 Connect to your…" at bounding box center [848, 434] width 965 height 699
click at [1304, 114] on icon at bounding box center [1301, 110] width 13 height 13
